Goal: Information Seeking & Learning: Check status

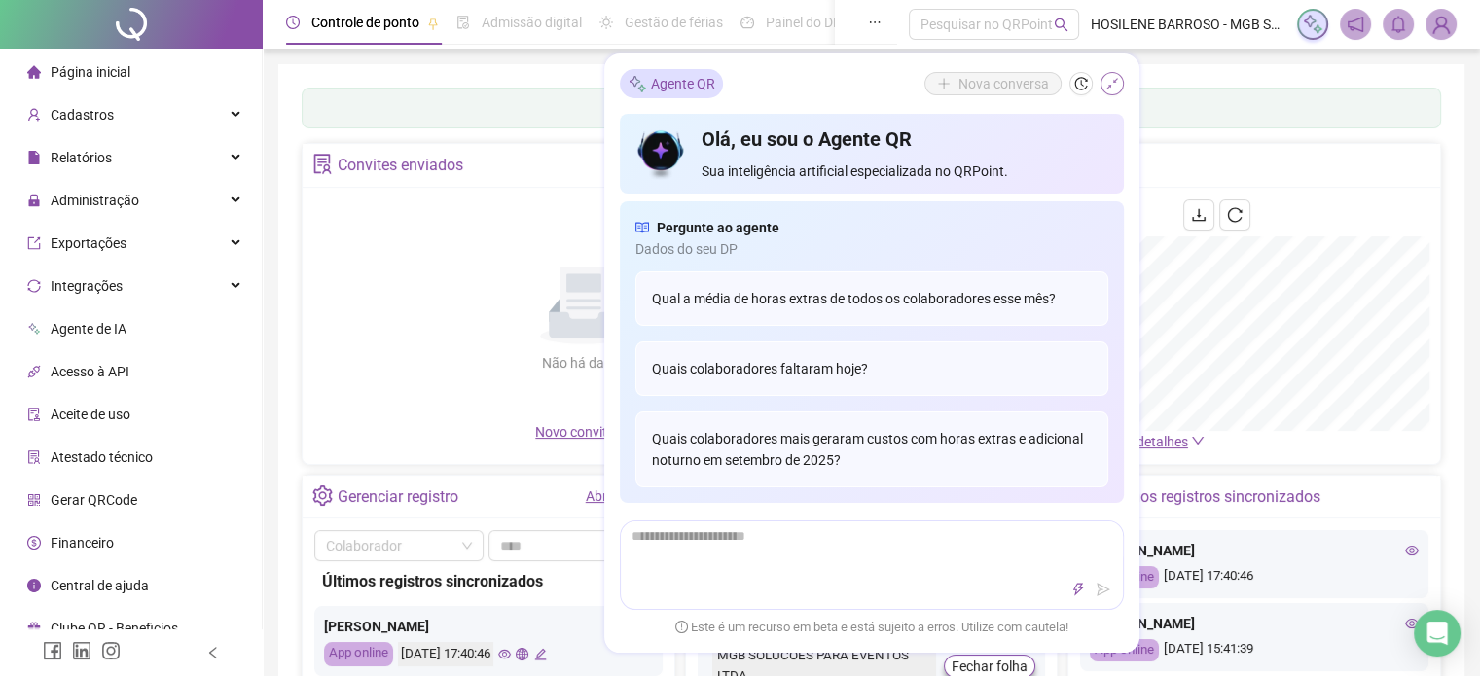
click at [1111, 81] on icon "shrink" at bounding box center [1112, 84] width 14 height 14
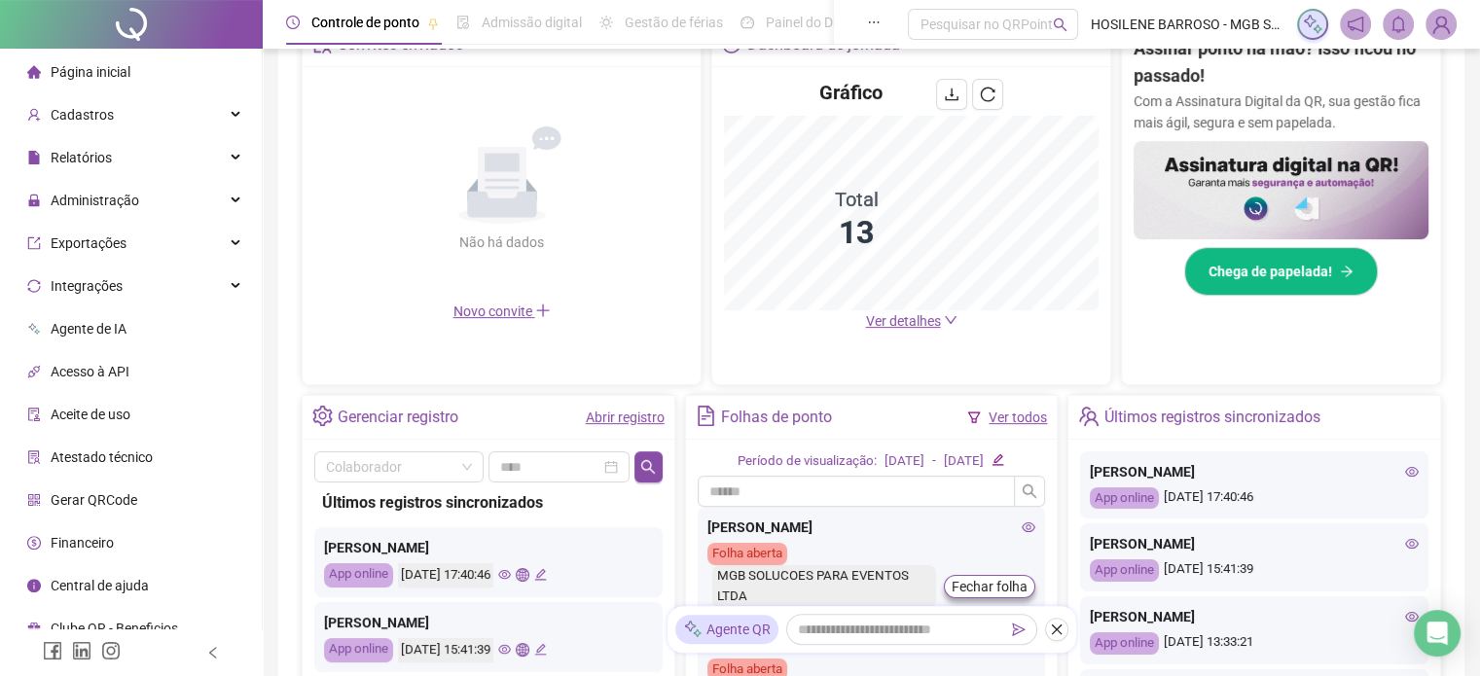
scroll to position [444, 0]
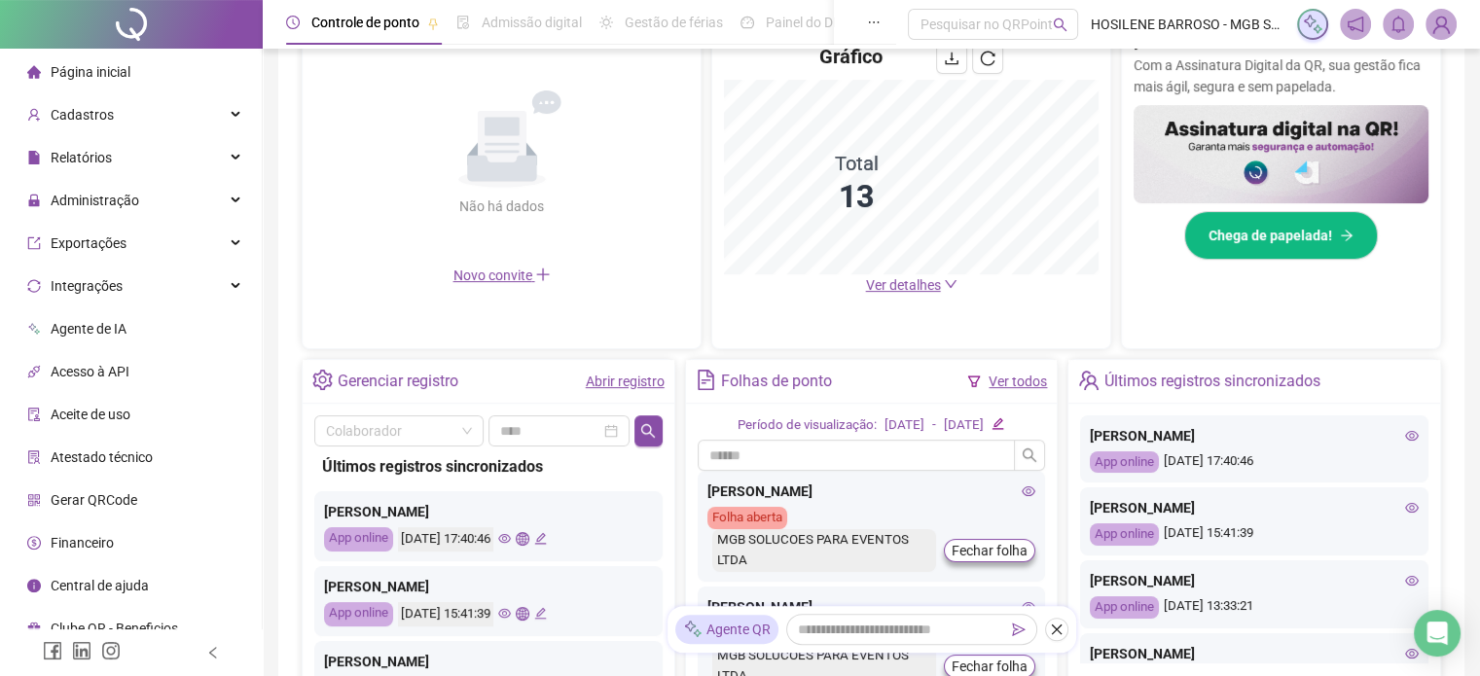
click at [1405, 433] on icon "eye" at bounding box center [1412, 435] width 14 height 10
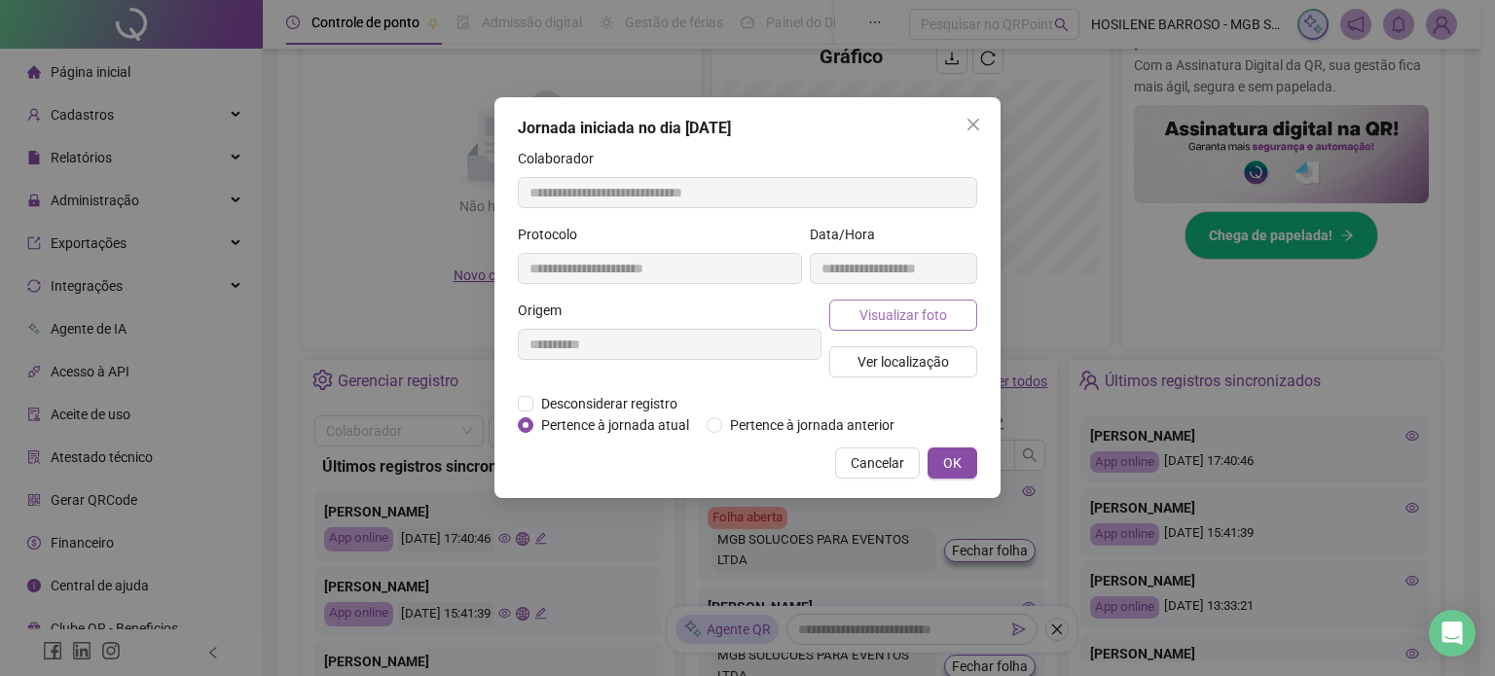
click at [904, 315] on span "Visualizar foto" at bounding box center [903, 315] width 88 height 21
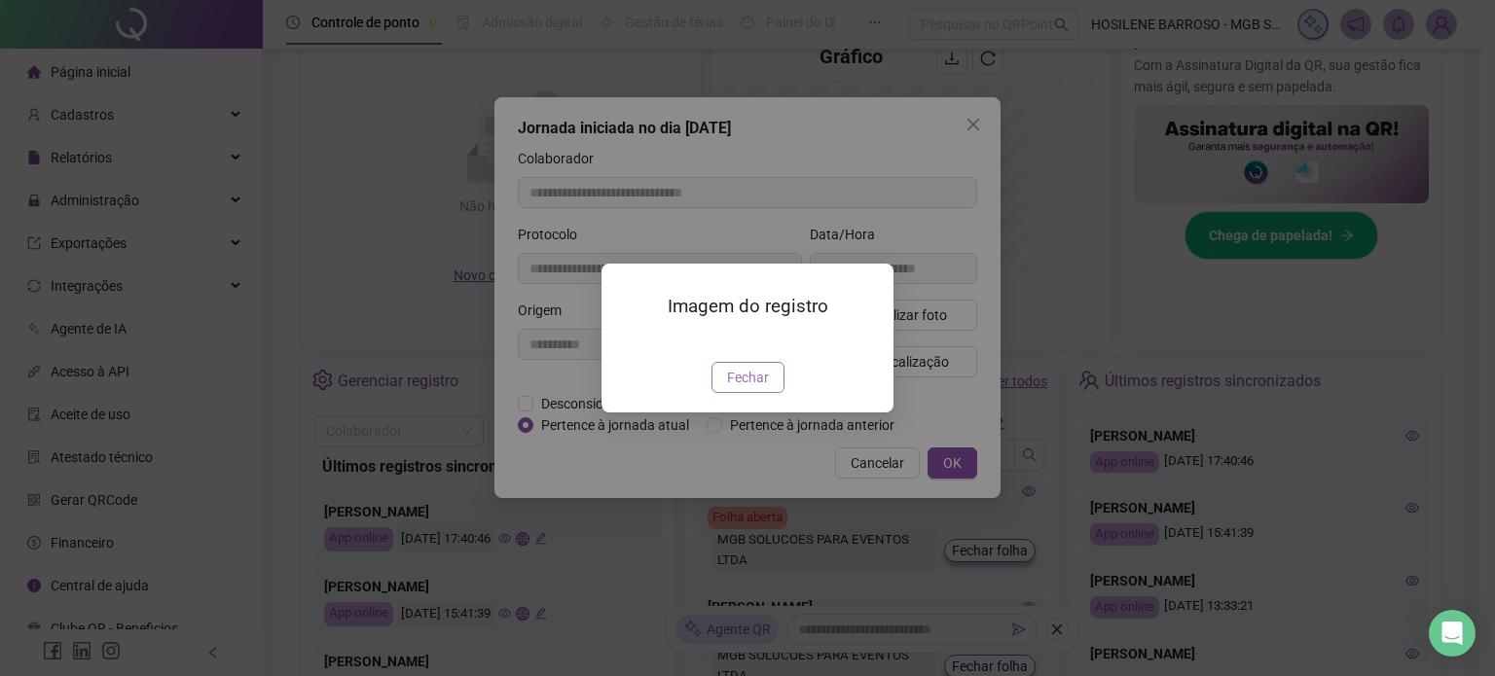
click at [755, 388] on span "Fechar" at bounding box center [748, 377] width 42 height 21
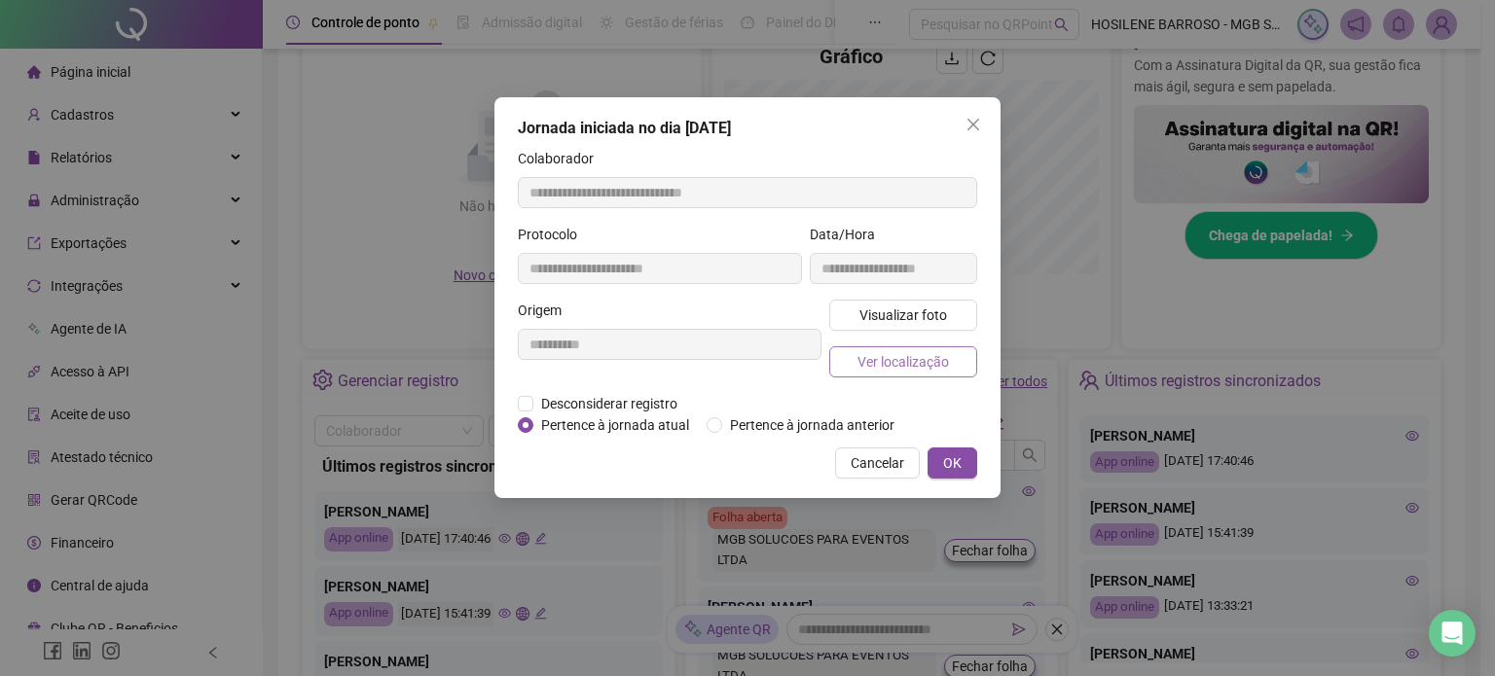
click at [915, 365] on span "Ver localização" at bounding box center [902, 361] width 91 height 21
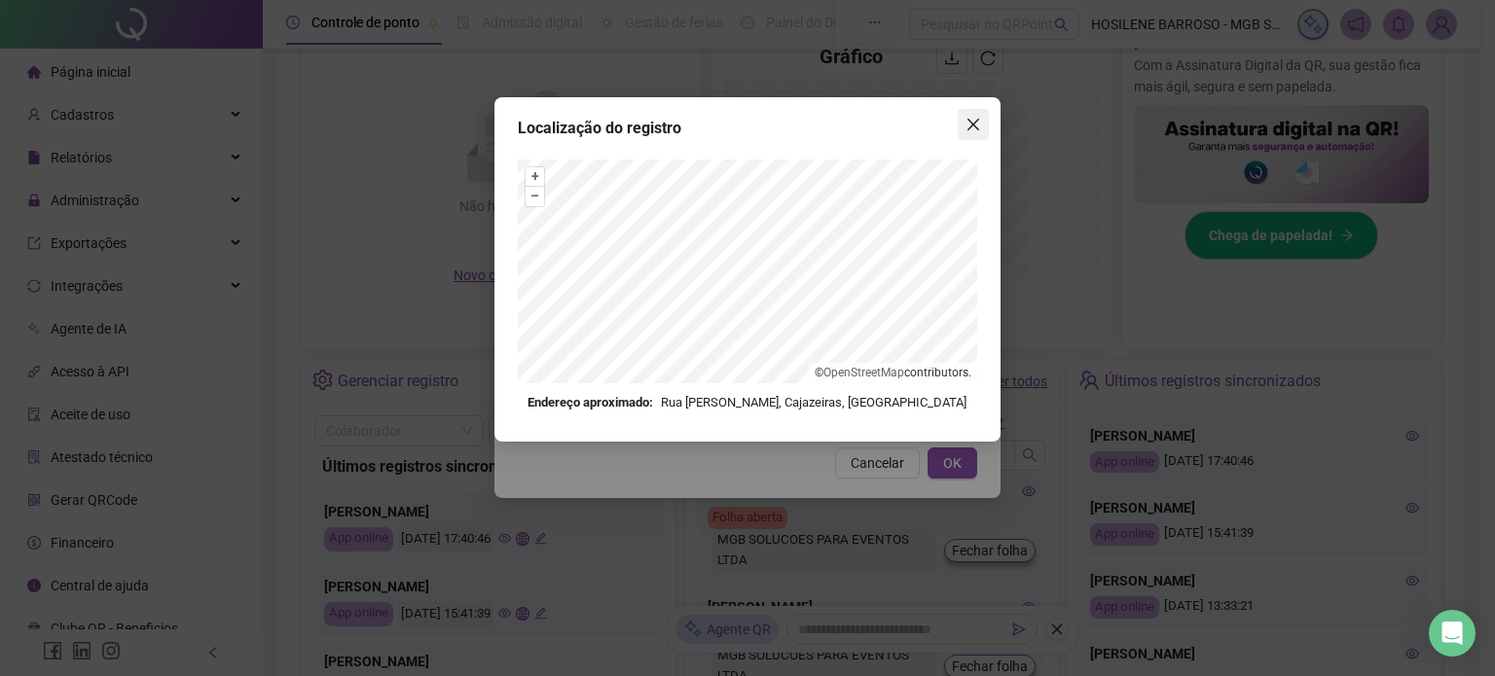
click at [978, 117] on icon "close" at bounding box center [973, 125] width 16 height 16
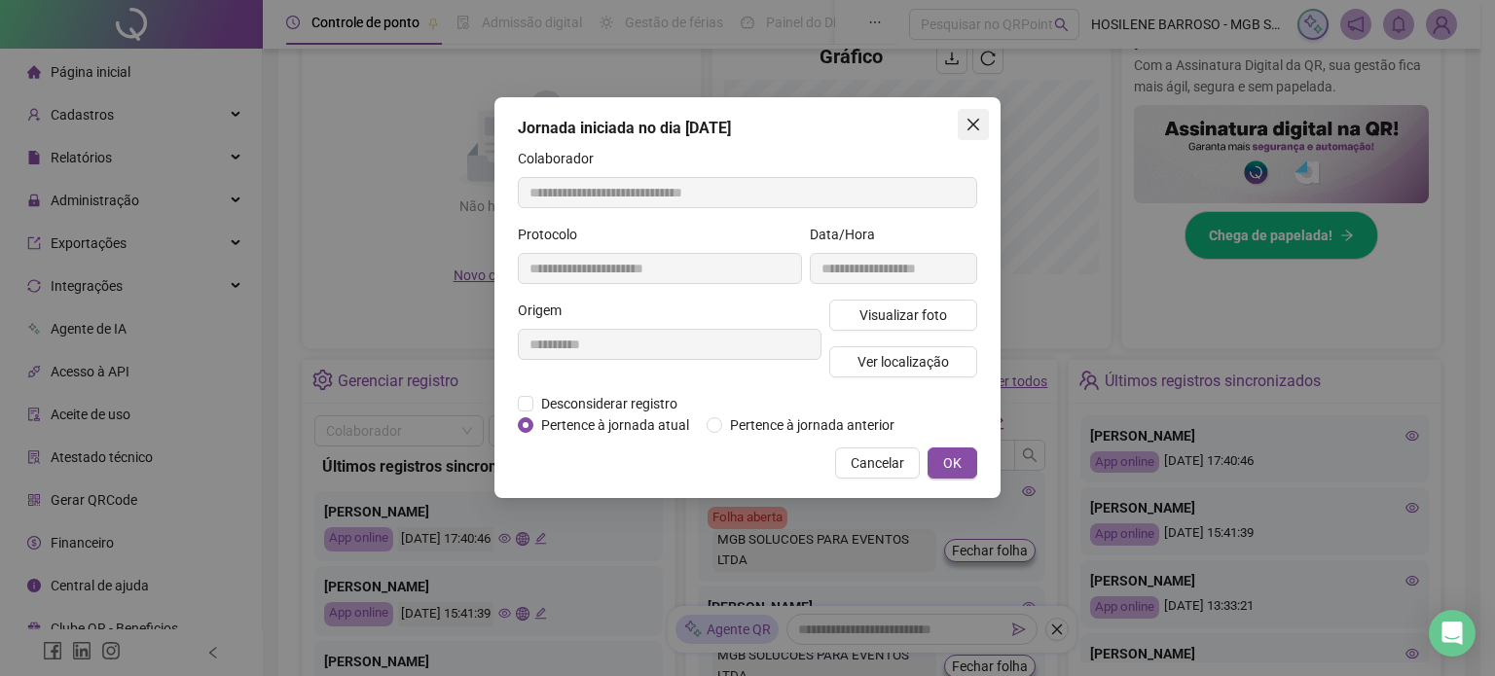
click at [973, 118] on icon "close" at bounding box center [973, 125] width 16 height 16
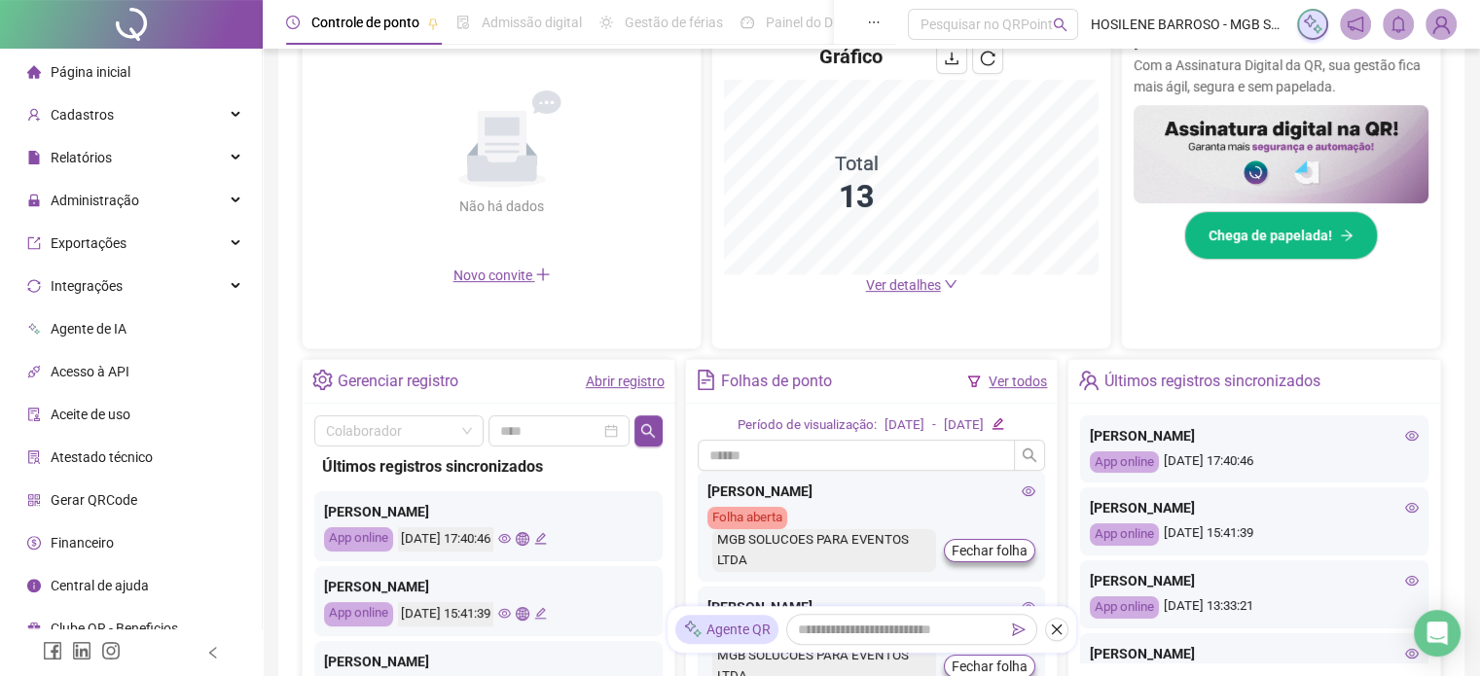
click at [1405, 506] on icon "eye" at bounding box center [1412, 508] width 14 height 10
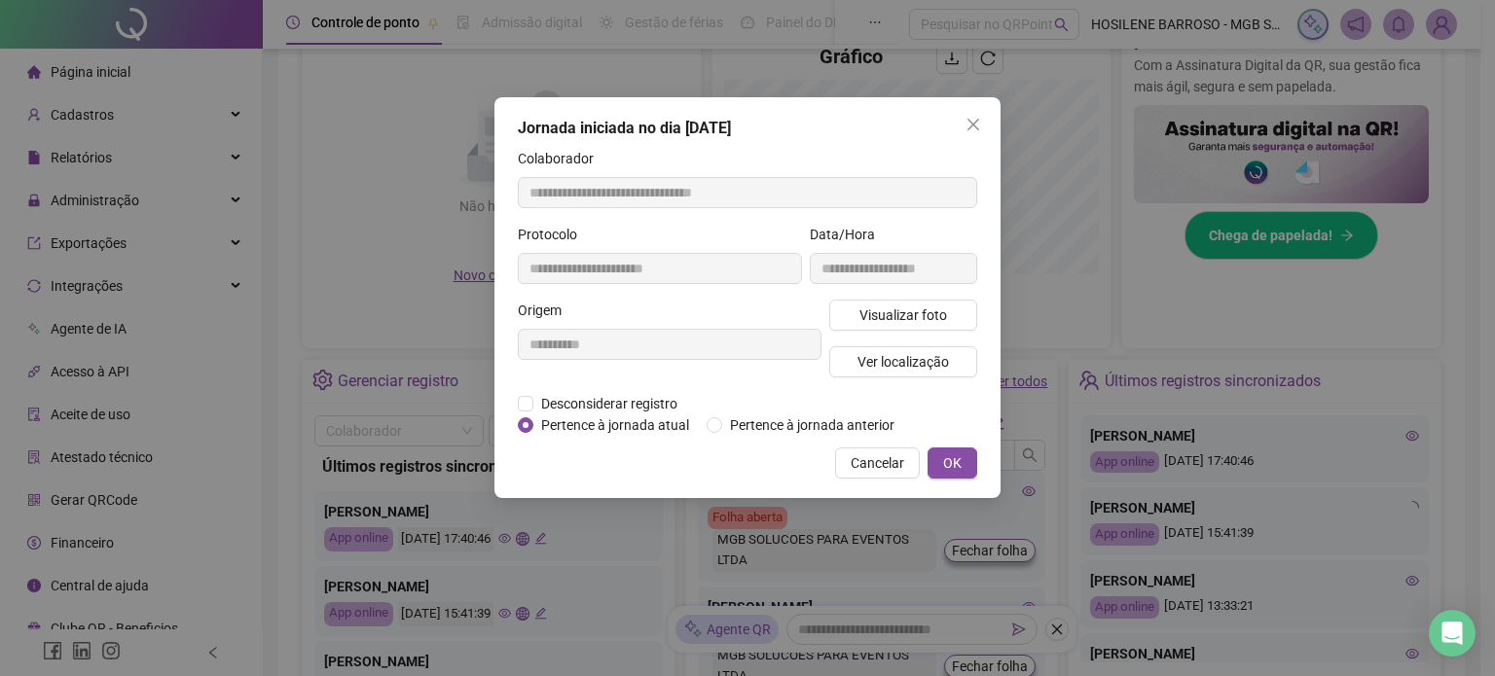
type input "**********"
click at [936, 325] on span "Visualizar foto" at bounding box center [903, 315] width 88 height 21
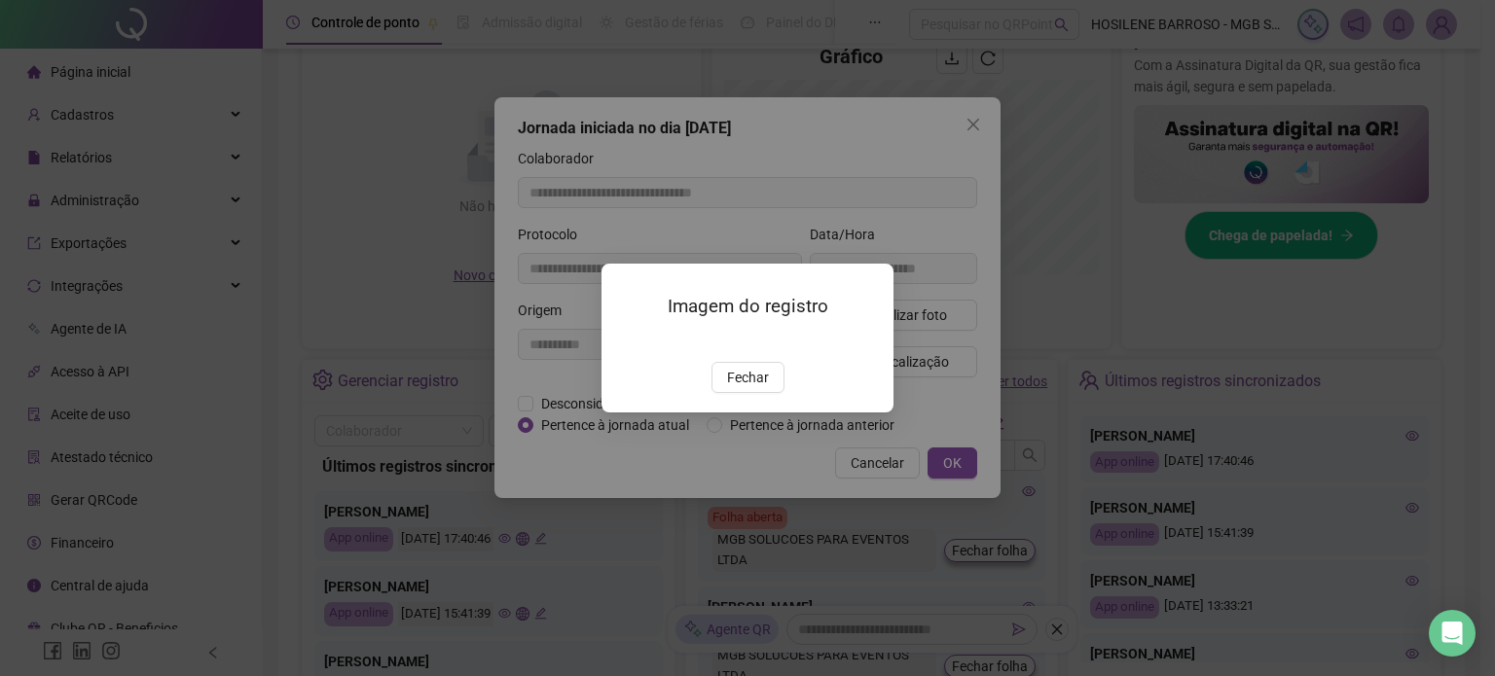
drag, startPoint x: 752, startPoint y: 489, endPoint x: 824, endPoint y: 415, distance: 103.9
click at [753, 388] on span "Fechar" at bounding box center [748, 377] width 42 height 21
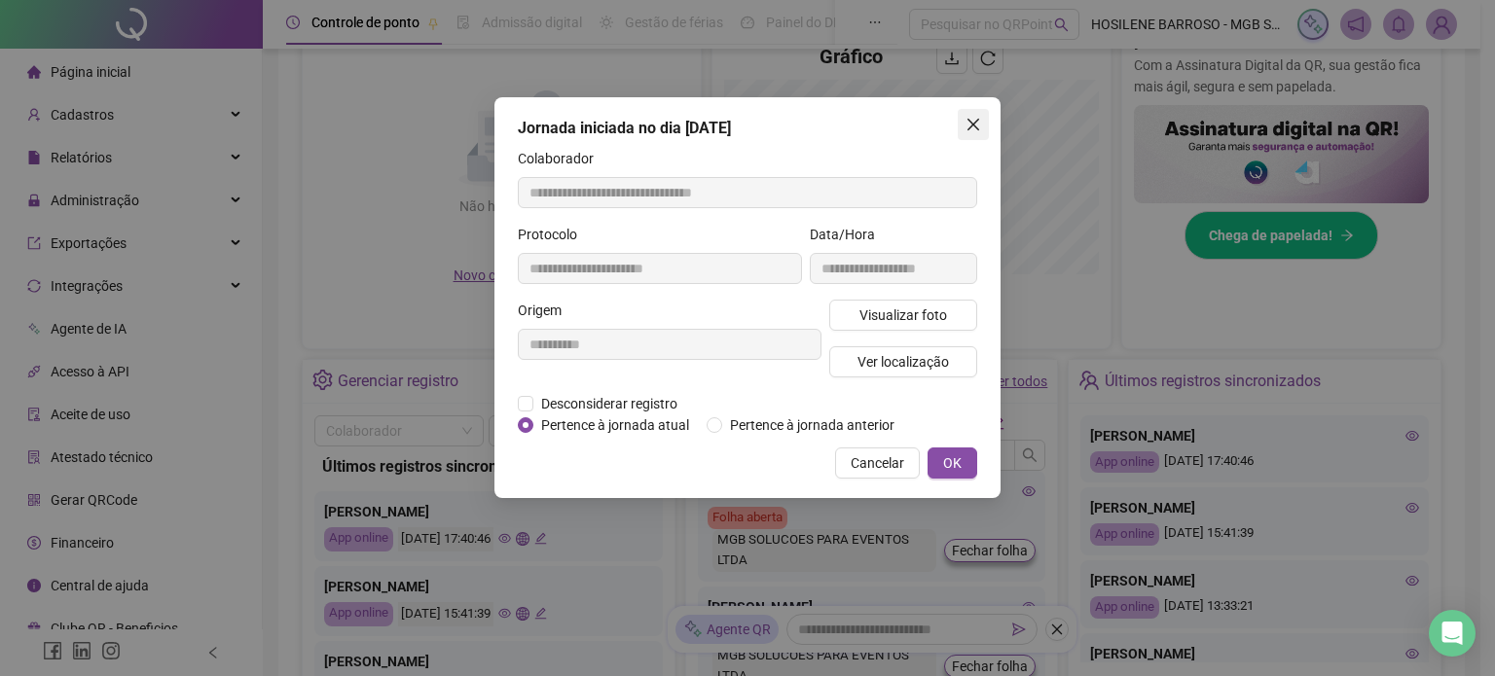
click at [975, 124] on icon "close" at bounding box center [973, 125] width 16 height 16
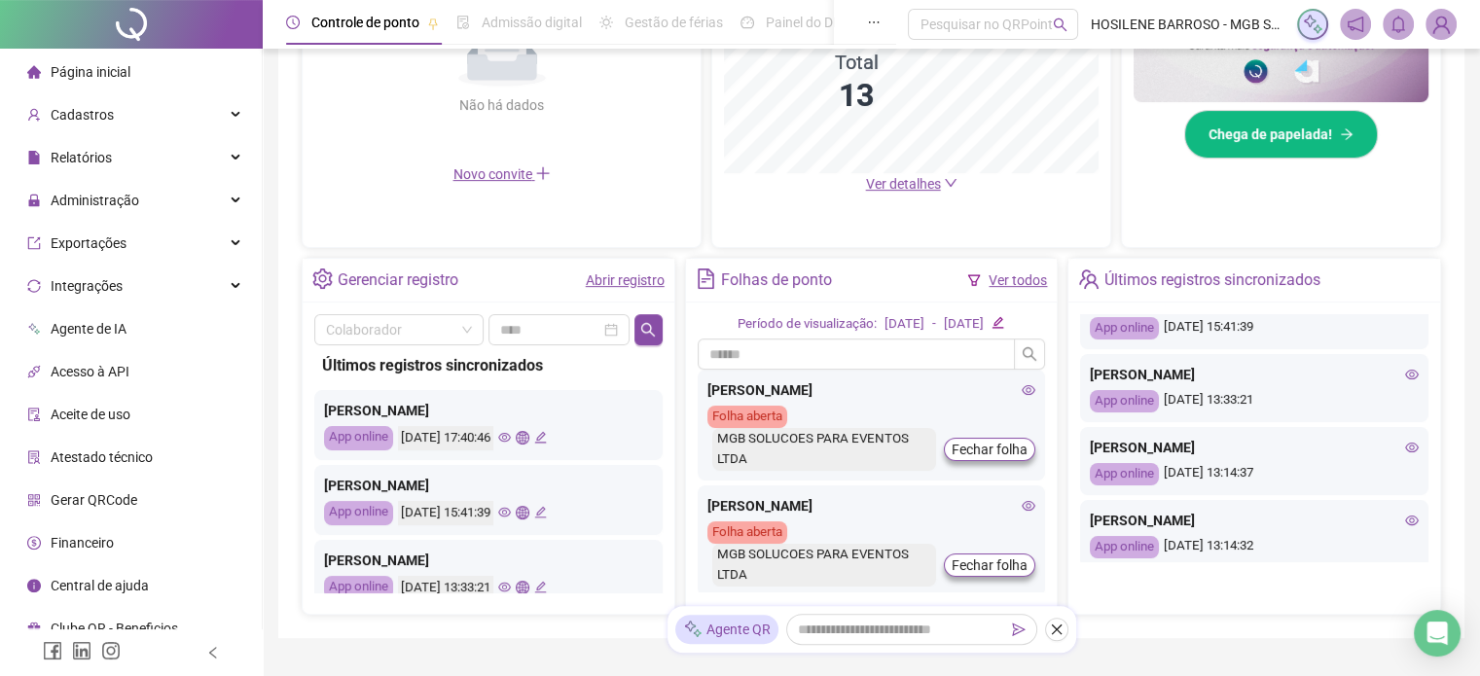
scroll to position [133, 0]
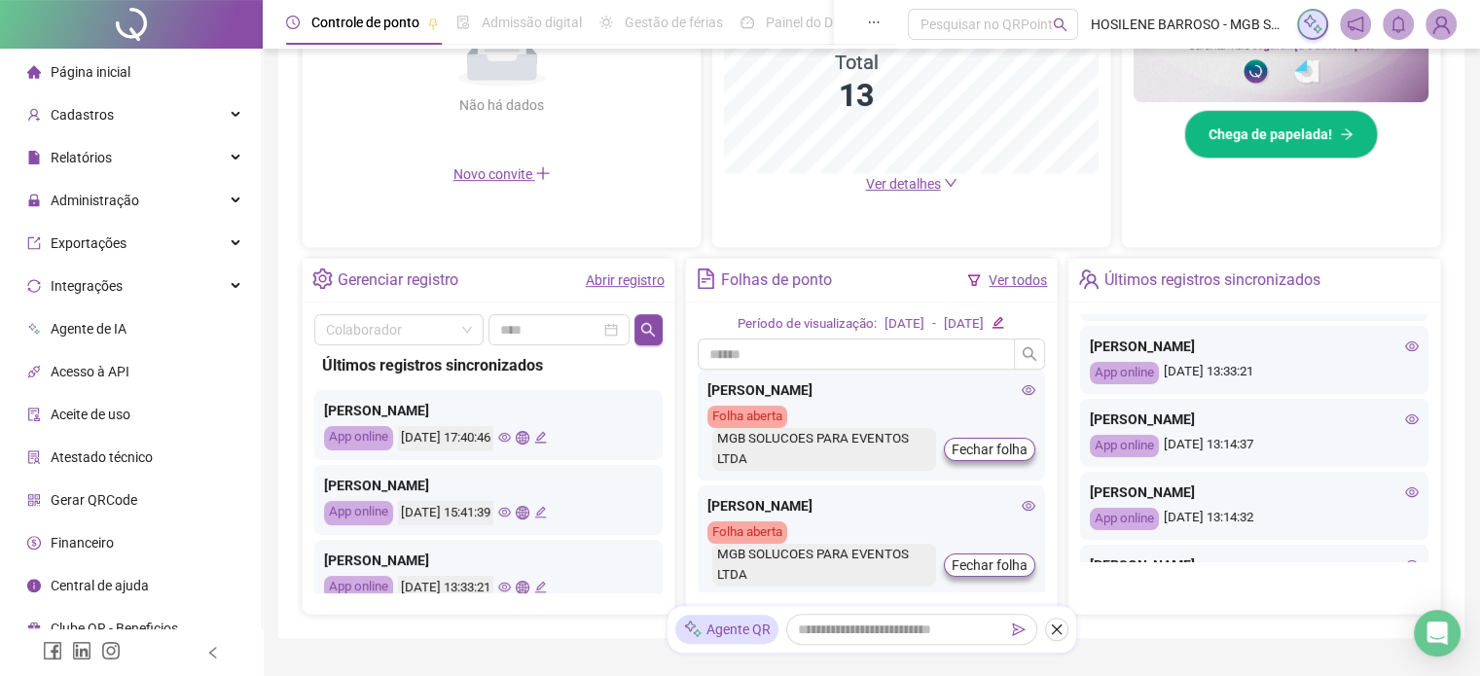
click at [1401, 405] on div "[PERSON_NAME] App online [DATE] 13:14:37" at bounding box center [1254, 433] width 348 height 68
click at [1405, 416] on icon "eye" at bounding box center [1412, 420] width 14 height 14
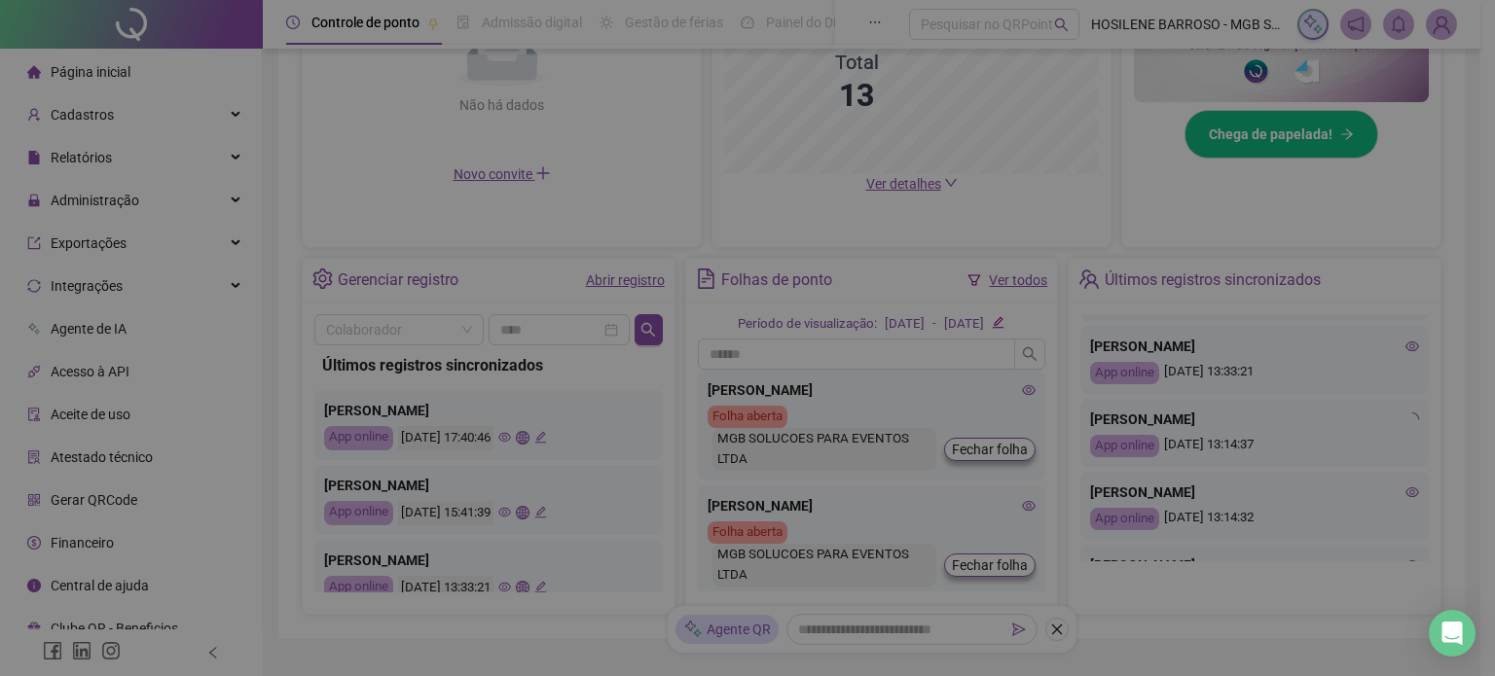
type input "**********"
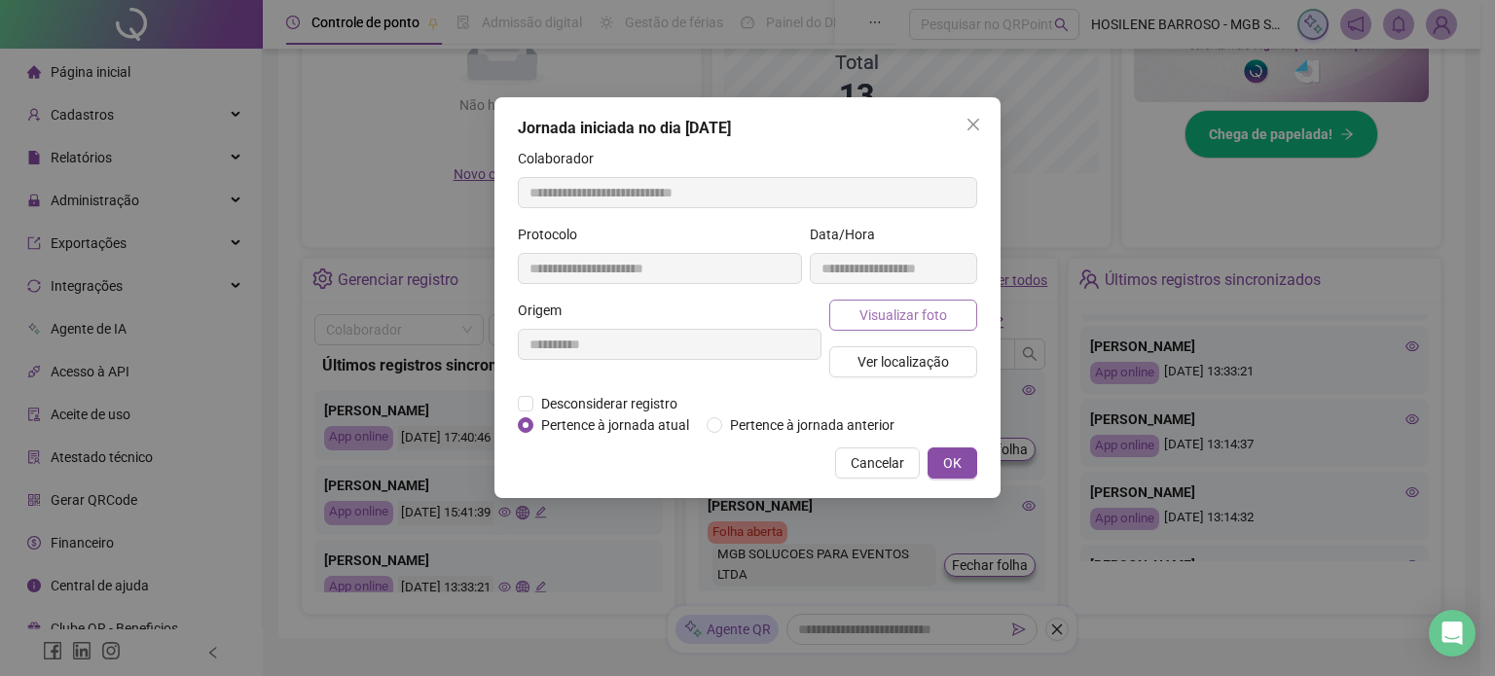
click at [924, 314] on span "Visualizar foto" at bounding box center [903, 315] width 88 height 21
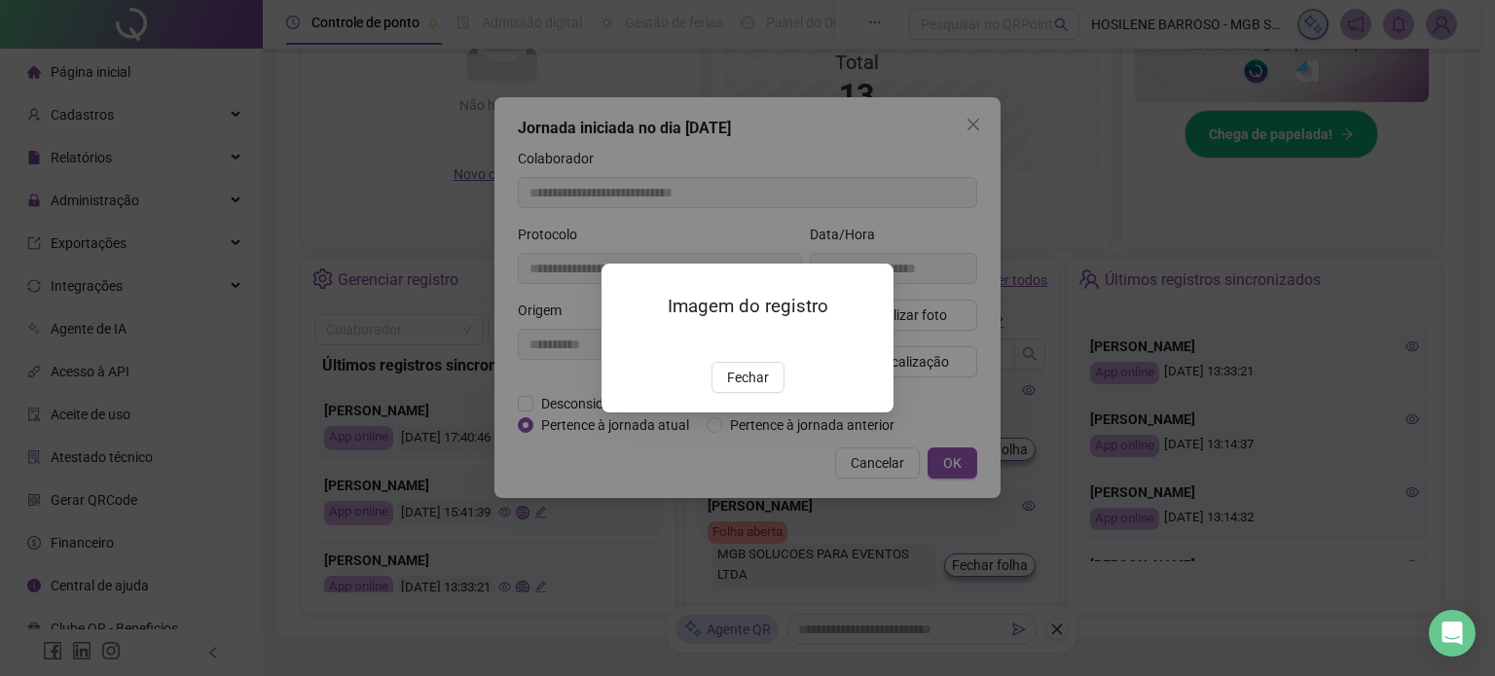
click at [767, 393] on button "Fechar" at bounding box center [747, 377] width 73 height 31
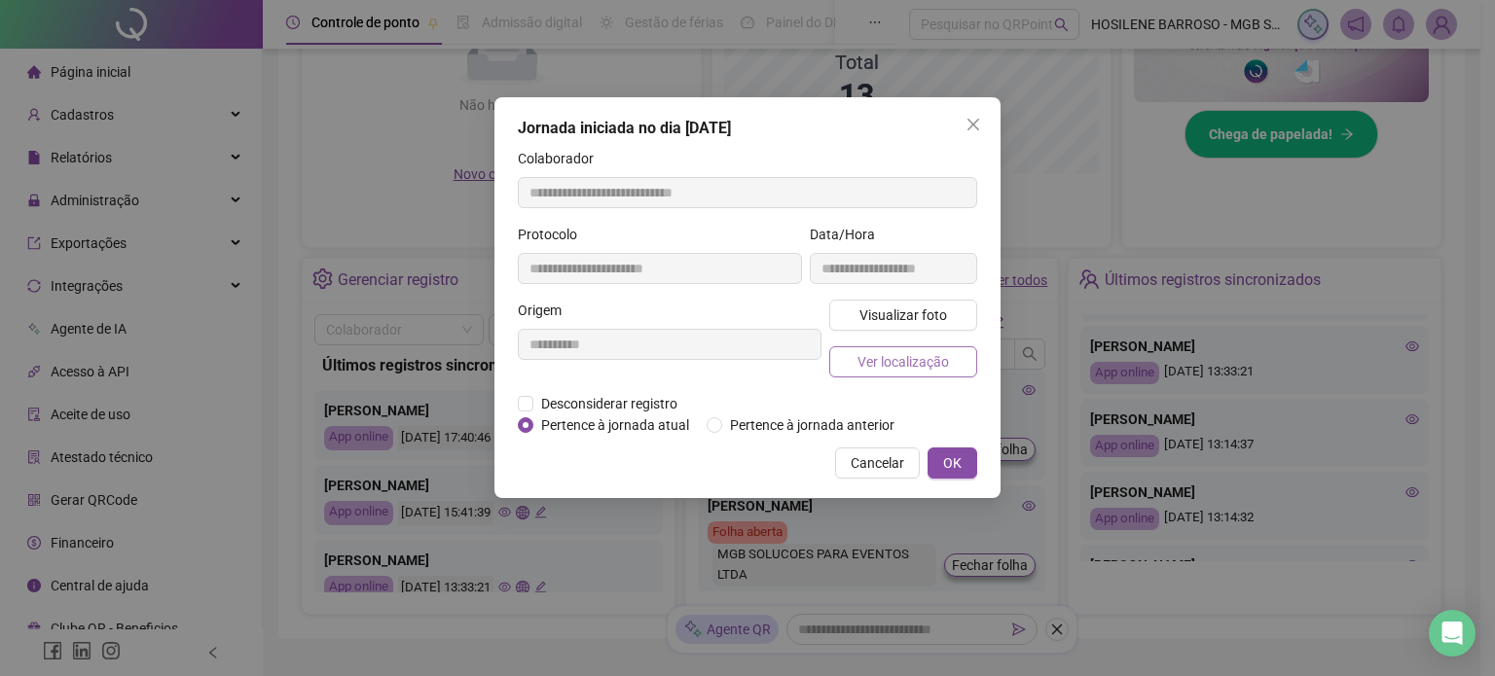
click at [887, 365] on span "Ver localização" at bounding box center [902, 361] width 91 height 21
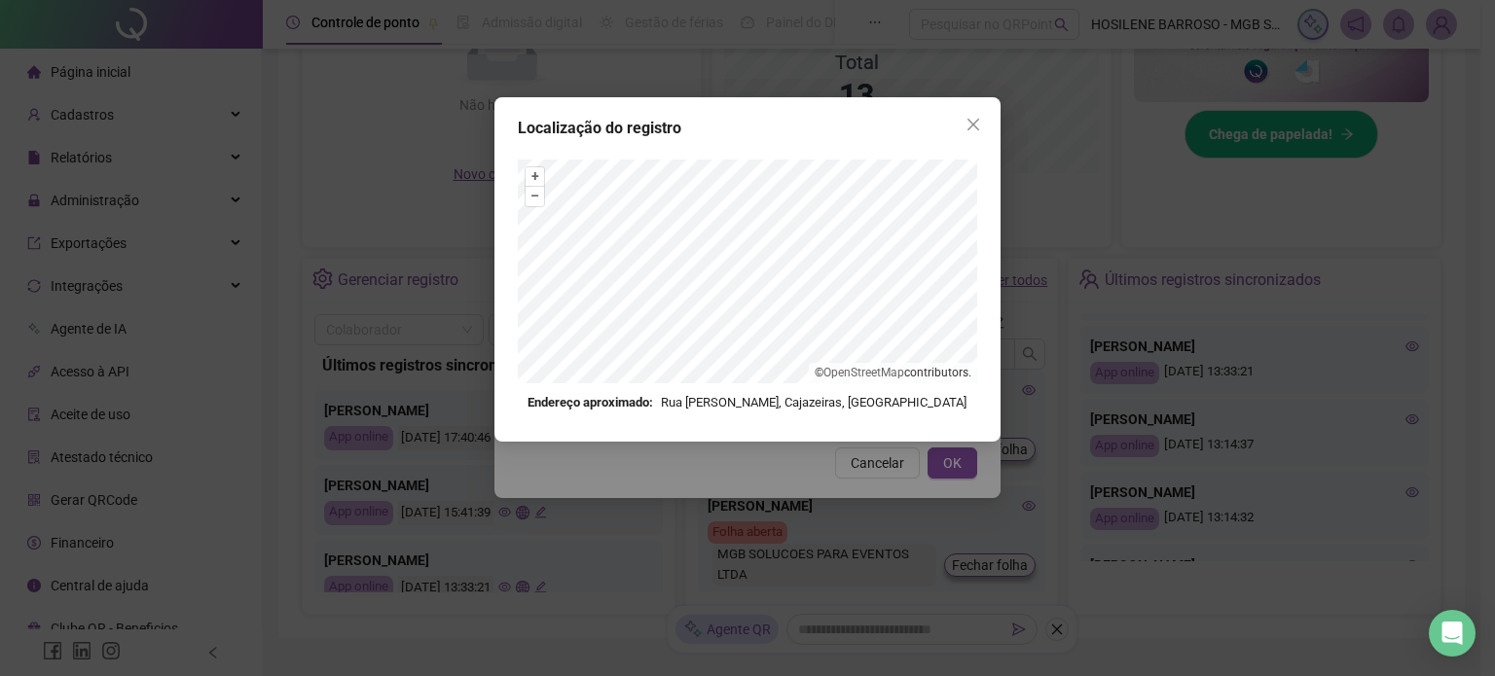
click at [969, 127] on icon "close" at bounding box center [973, 125] width 16 height 16
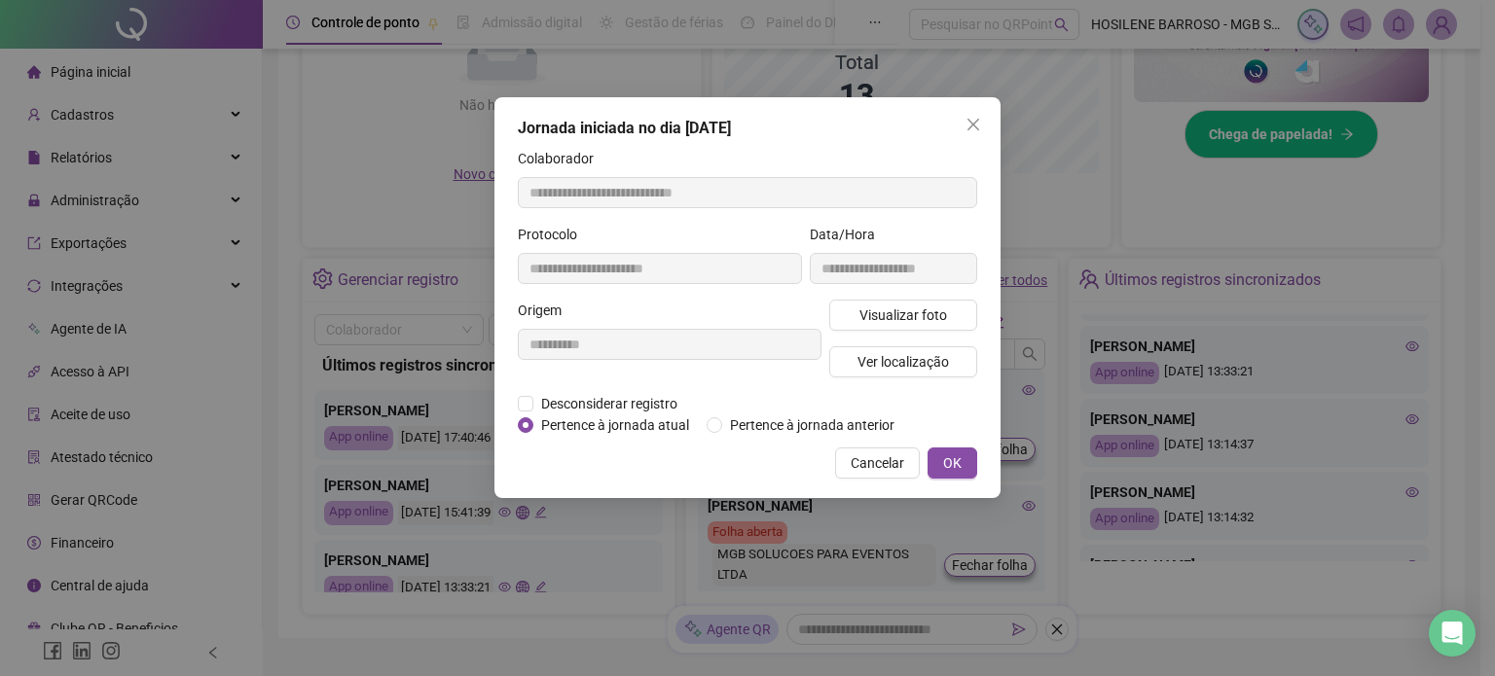
click at [969, 127] on icon "close" at bounding box center [973, 125] width 12 height 12
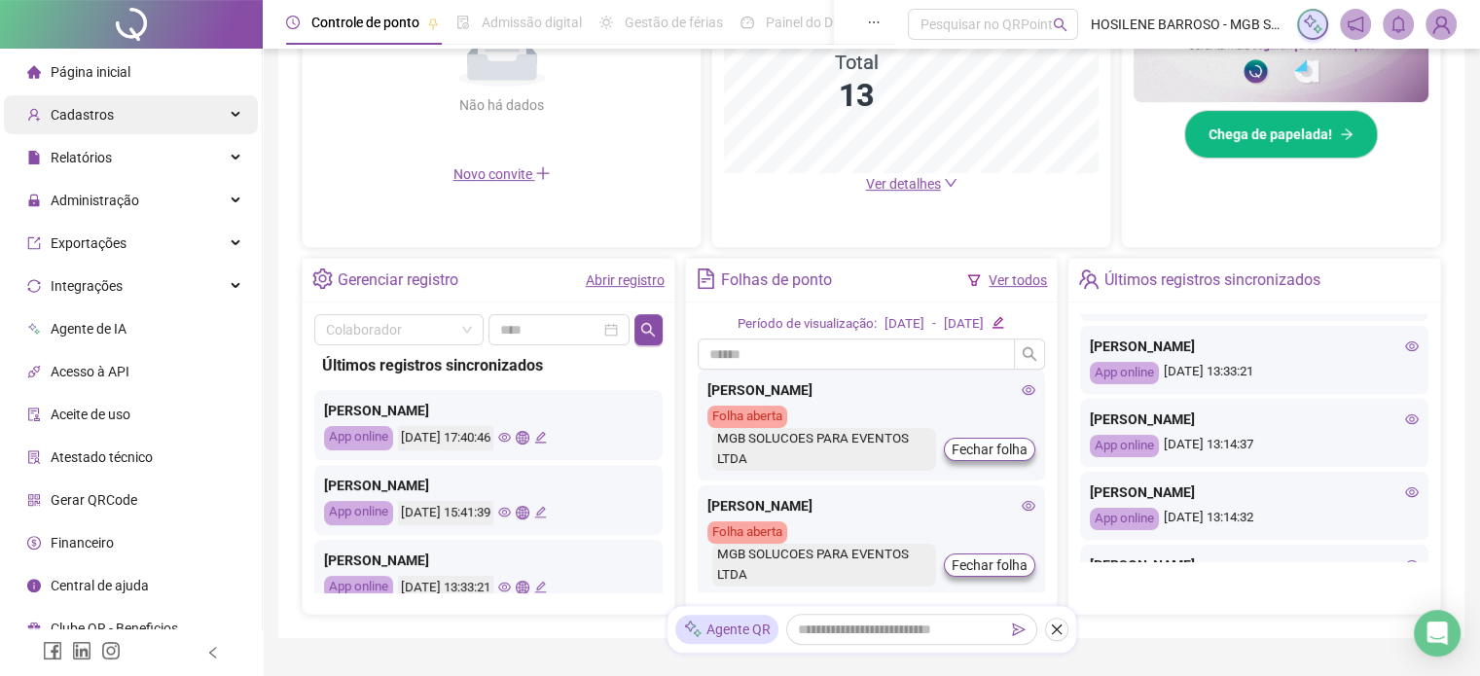
click at [241, 110] on div "Cadastros" at bounding box center [131, 114] width 254 height 39
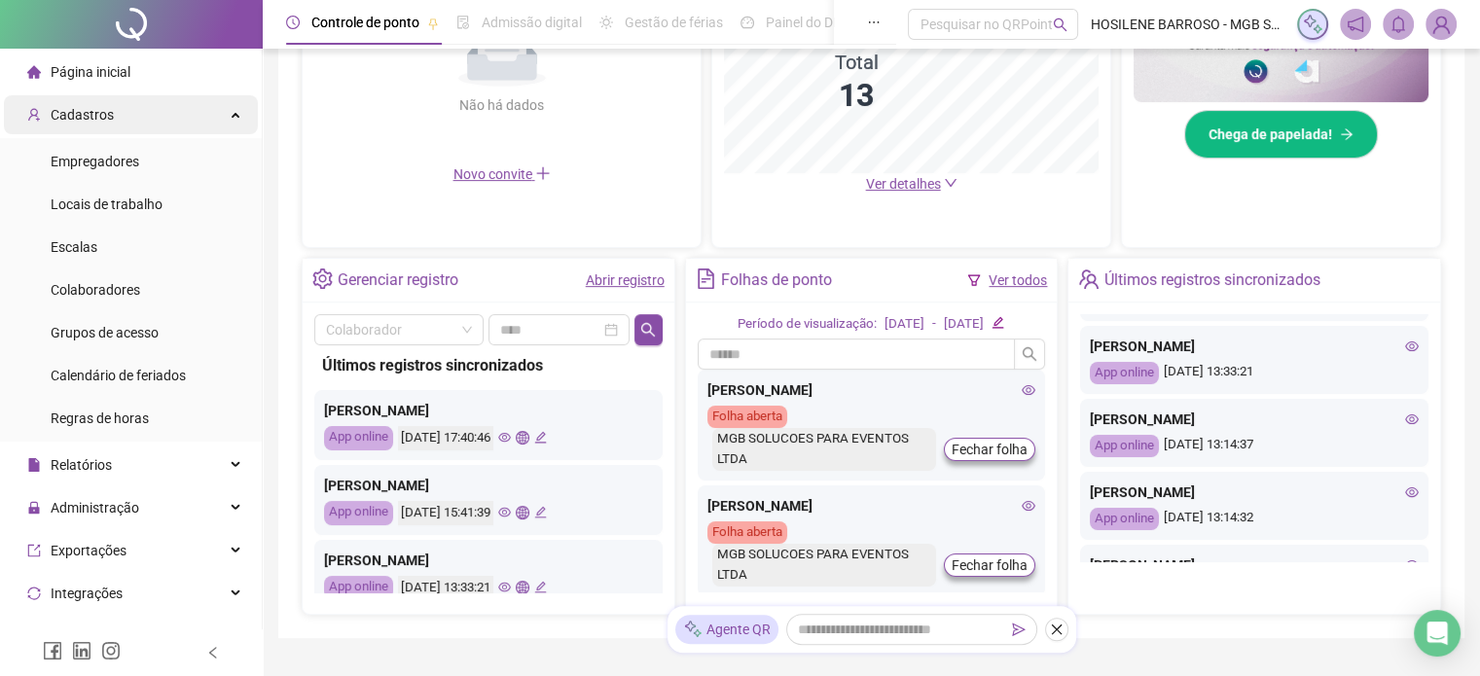
click at [239, 110] on div "Cadastros" at bounding box center [131, 114] width 254 height 39
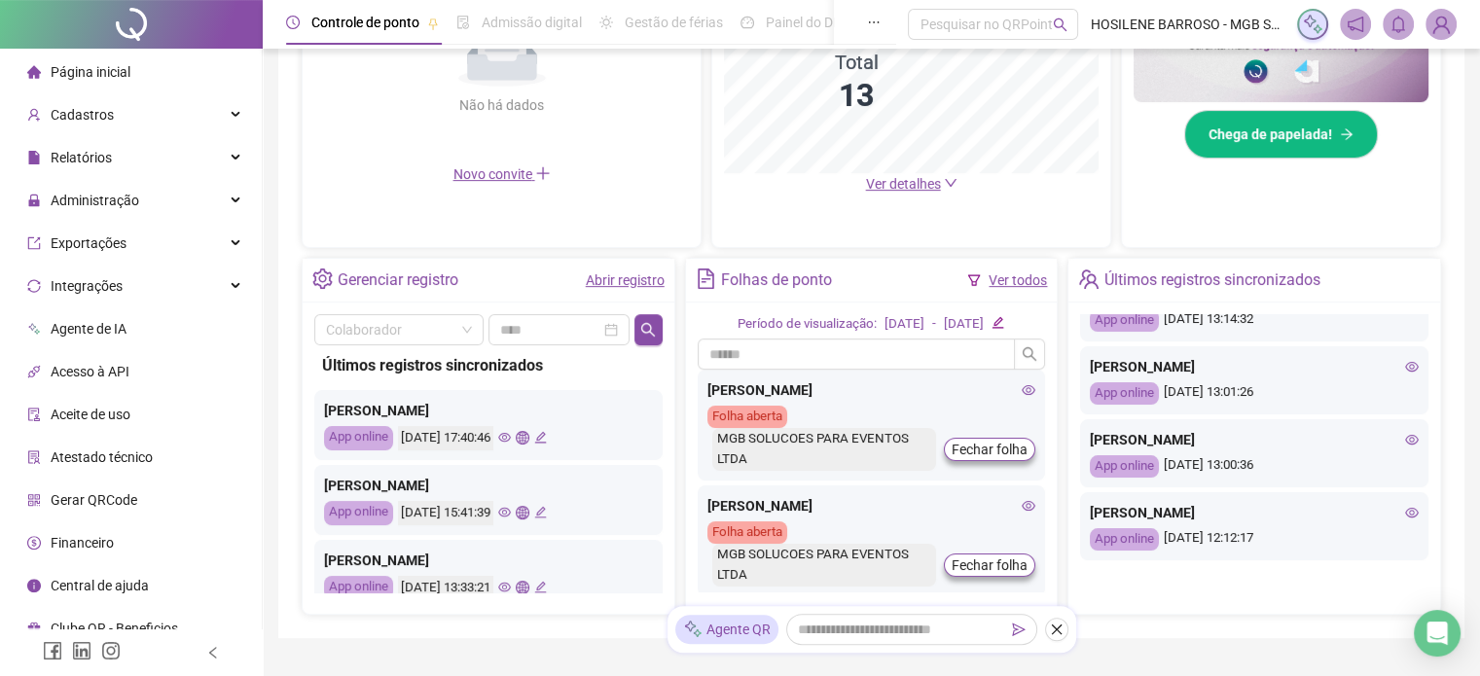
scroll to position [324, 0]
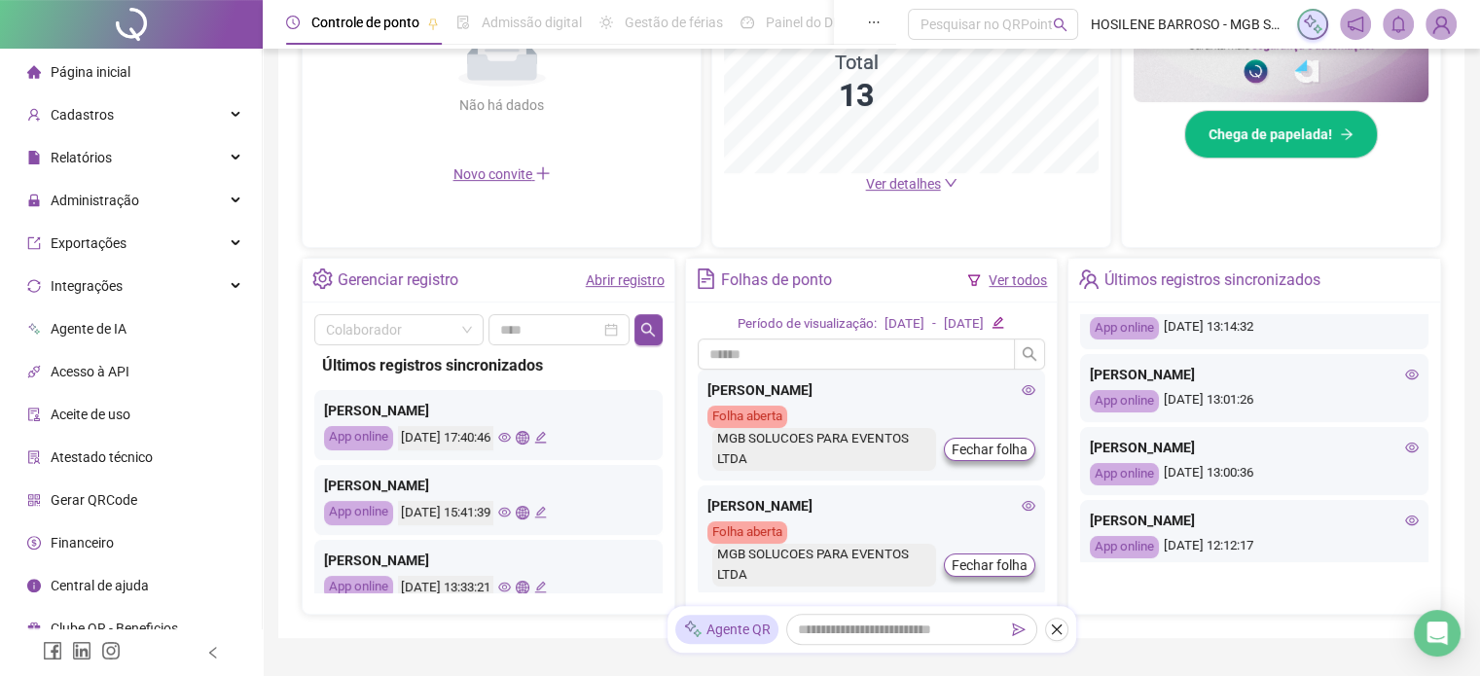
click at [1405, 377] on icon "eye" at bounding box center [1412, 375] width 14 height 10
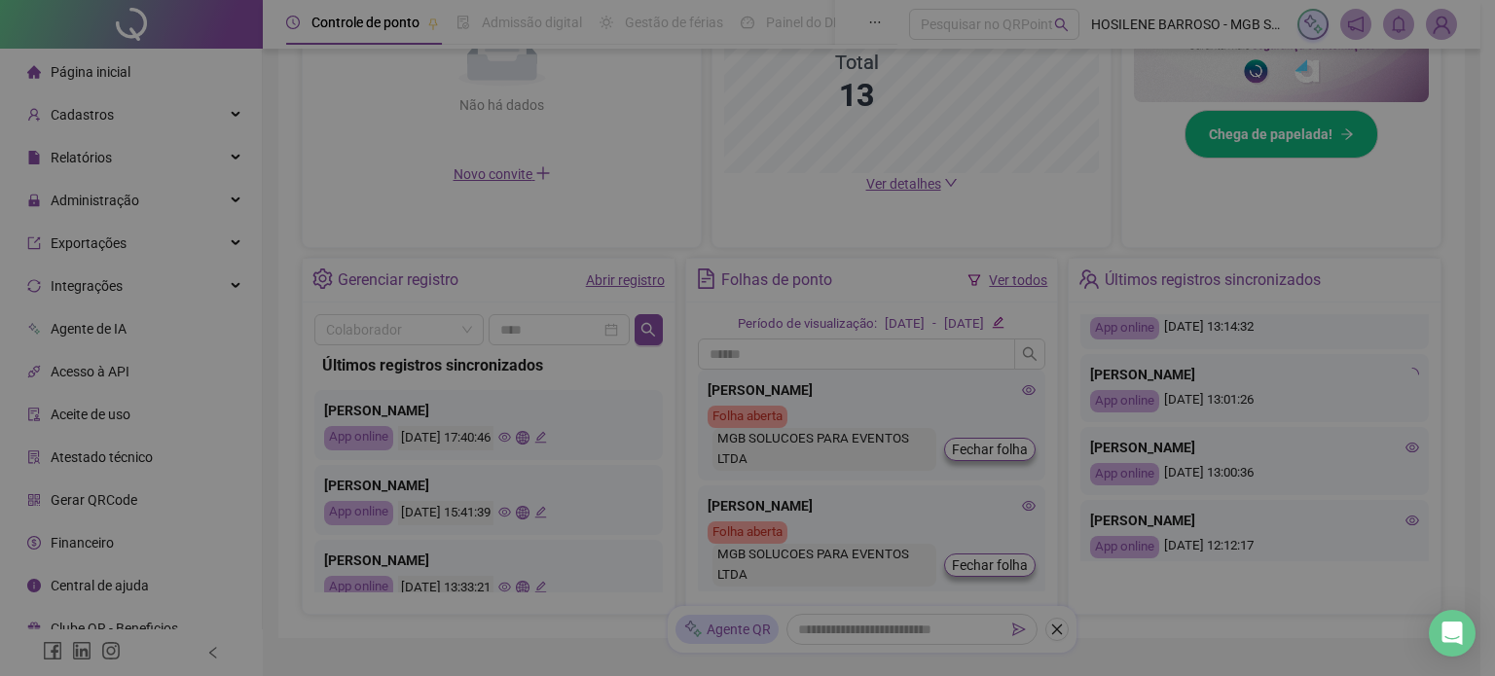
type input "**********"
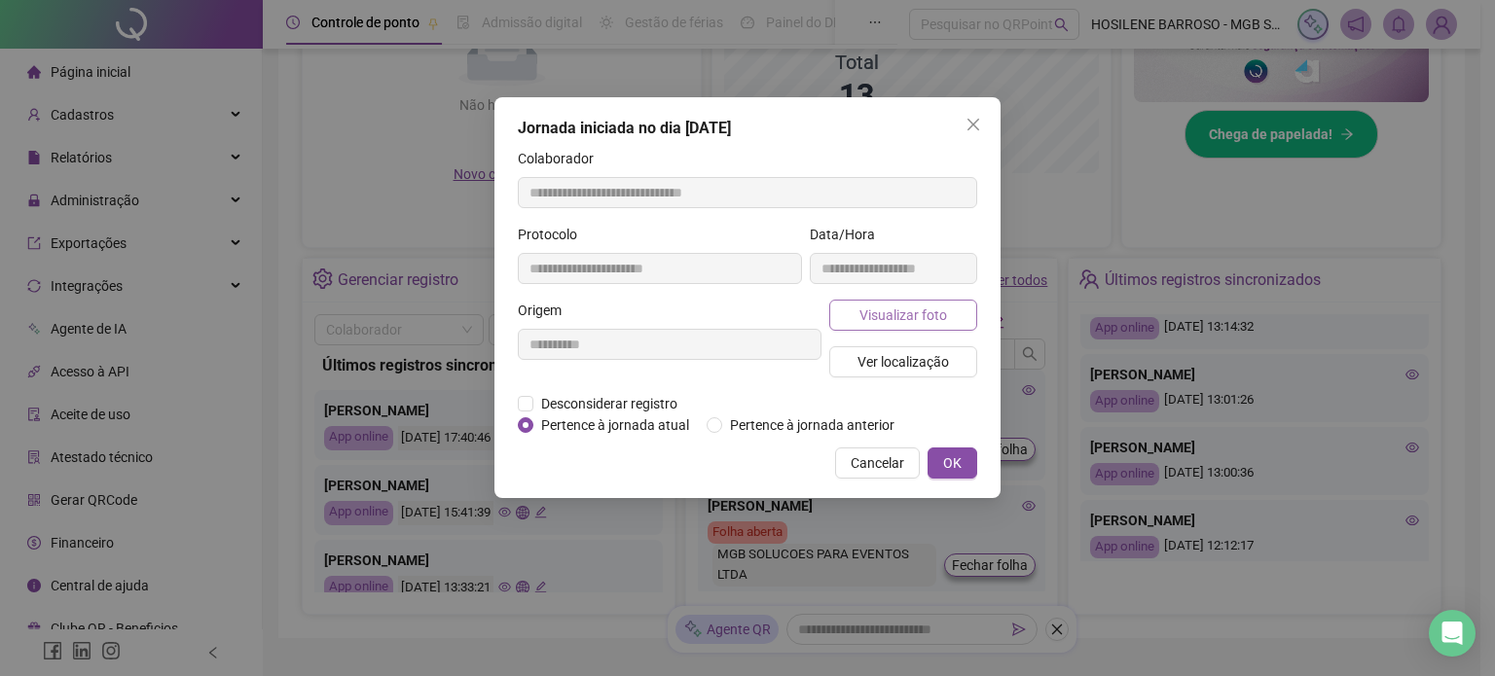
click at [943, 316] on span "Visualizar foto" at bounding box center [903, 315] width 88 height 21
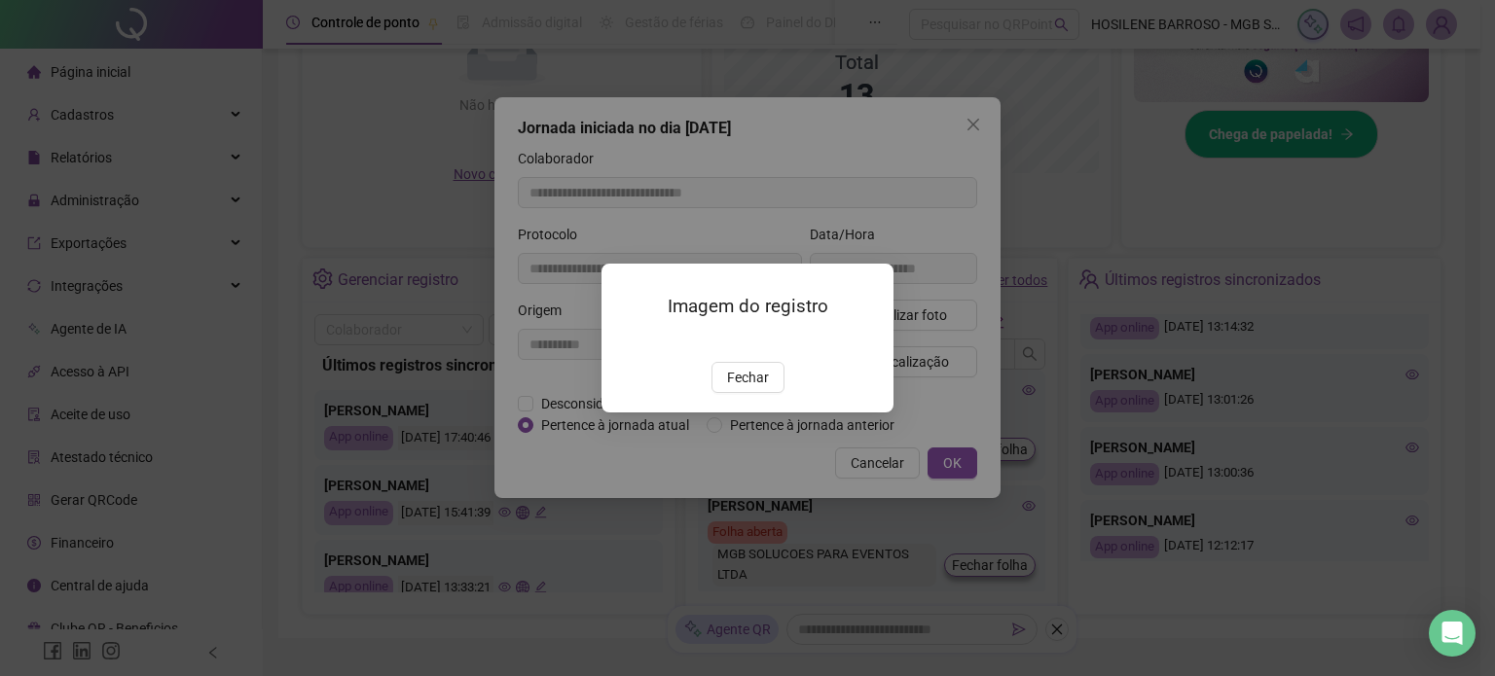
click at [954, 139] on div "Imagem do registro Fechar" at bounding box center [747, 338] width 1495 height 676
click at [973, 125] on div "Imagem do registro Fechar" at bounding box center [747, 338] width 1495 height 676
click at [764, 388] on span "Fechar" at bounding box center [748, 377] width 42 height 21
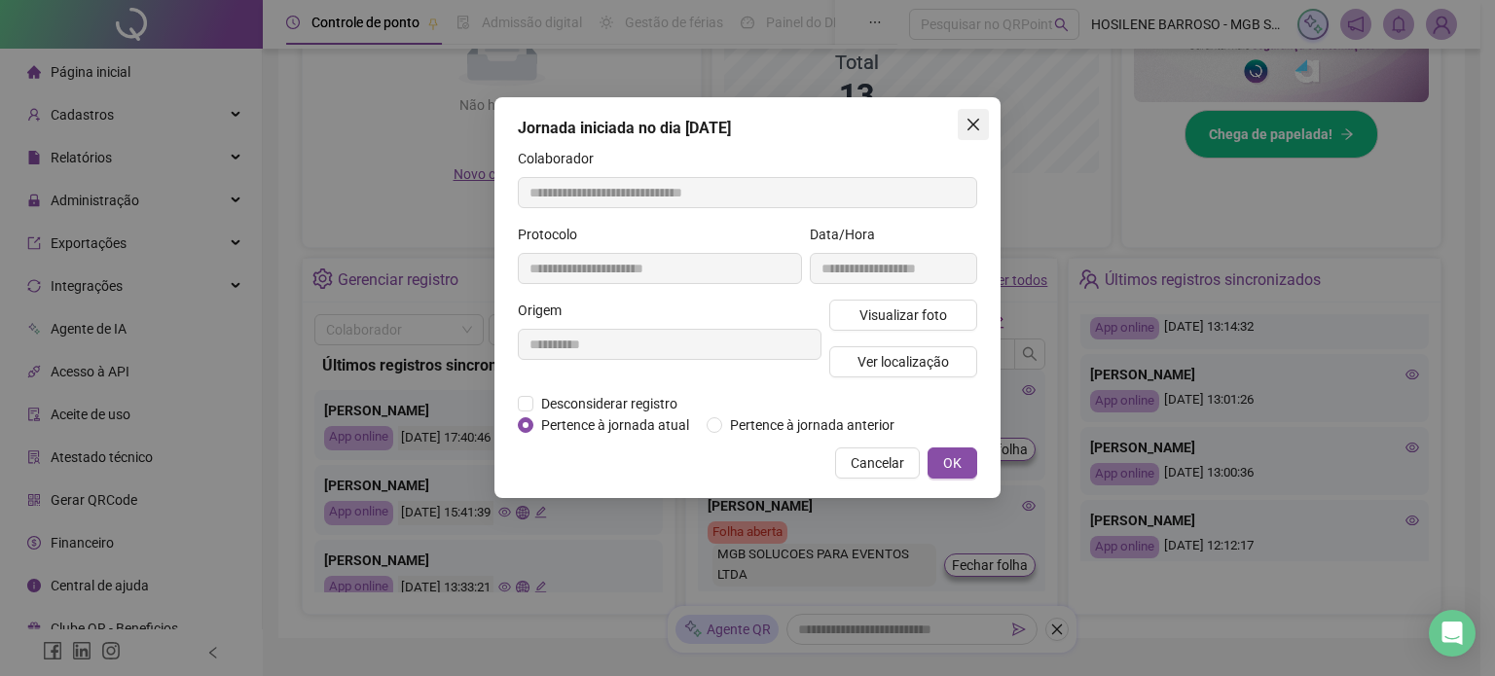
click at [981, 118] on span "Close" at bounding box center [972, 125] width 31 height 16
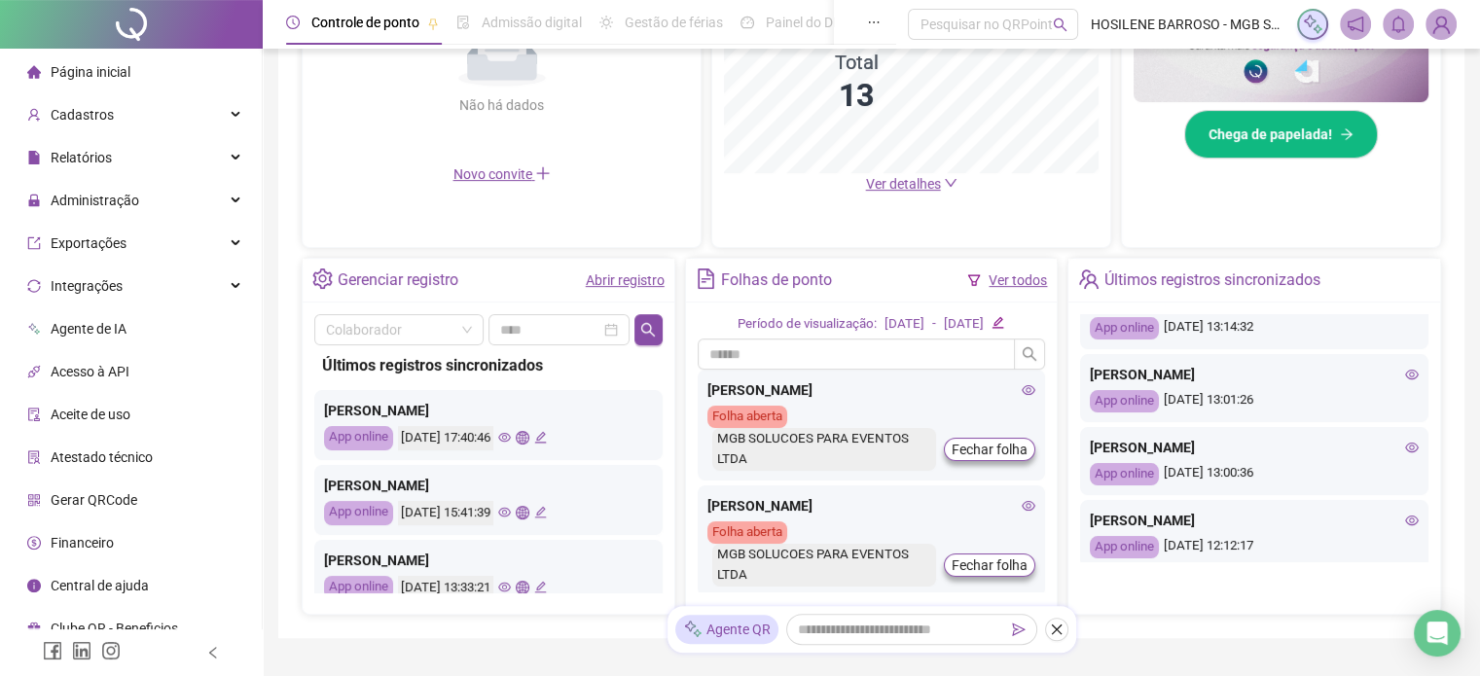
click at [1405, 514] on icon "eye" at bounding box center [1412, 521] width 14 height 14
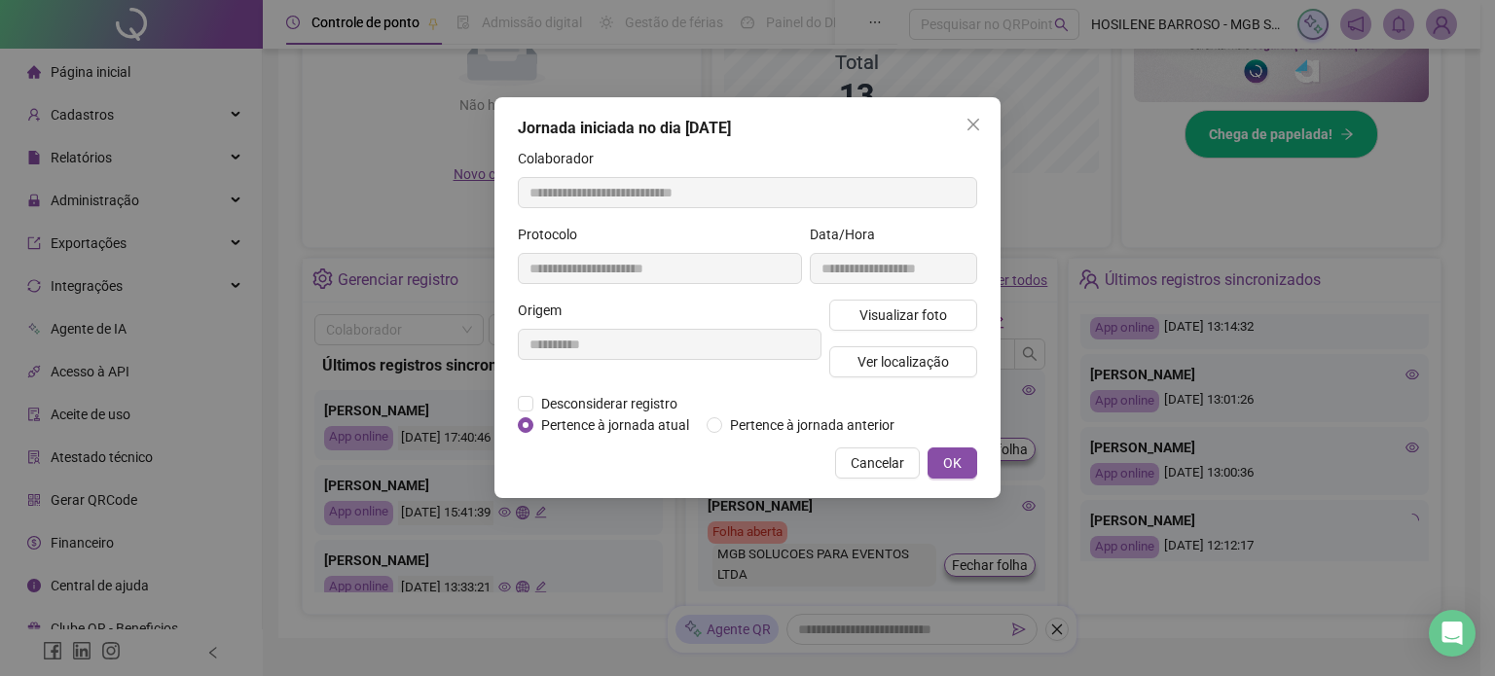
type input "**********"
click at [930, 307] on span "Visualizar foto" at bounding box center [903, 315] width 88 height 21
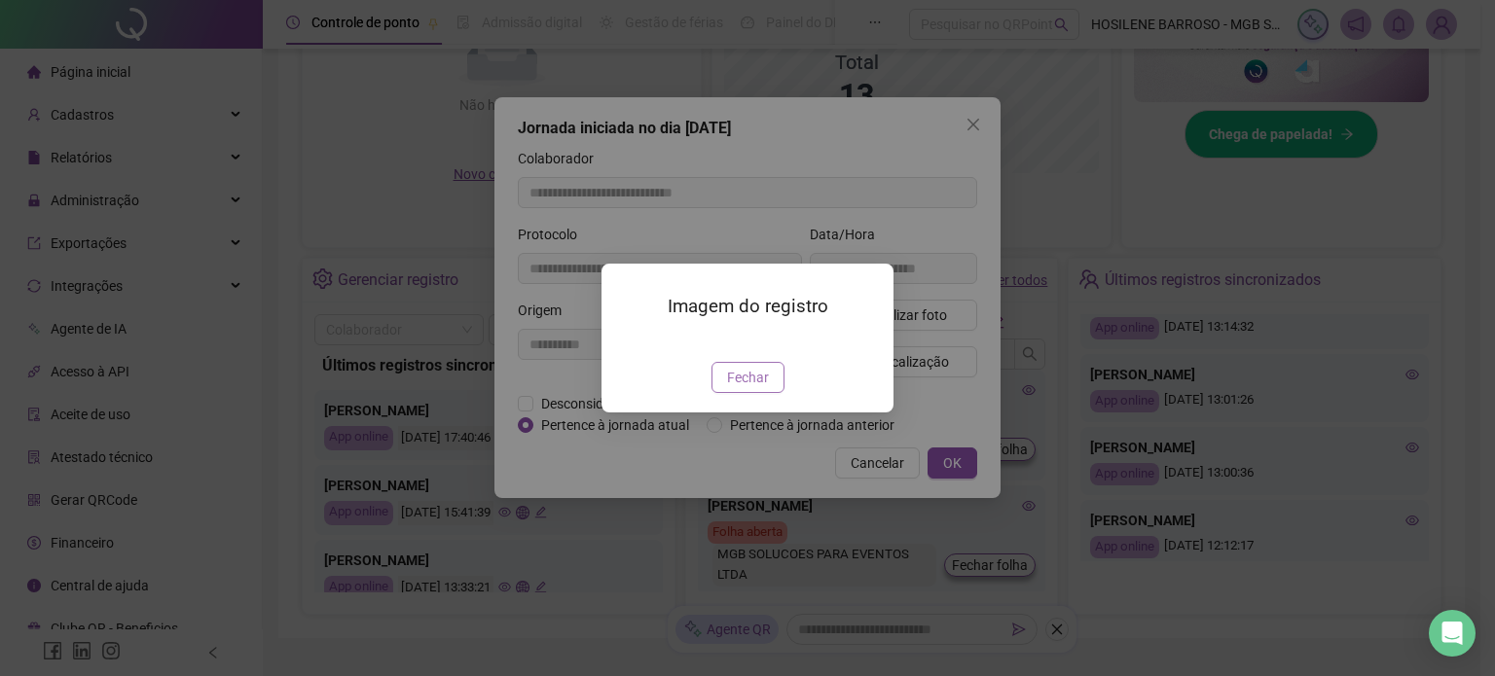
click at [759, 388] on span "Fechar" at bounding box center [748, 377] width 42 height 21
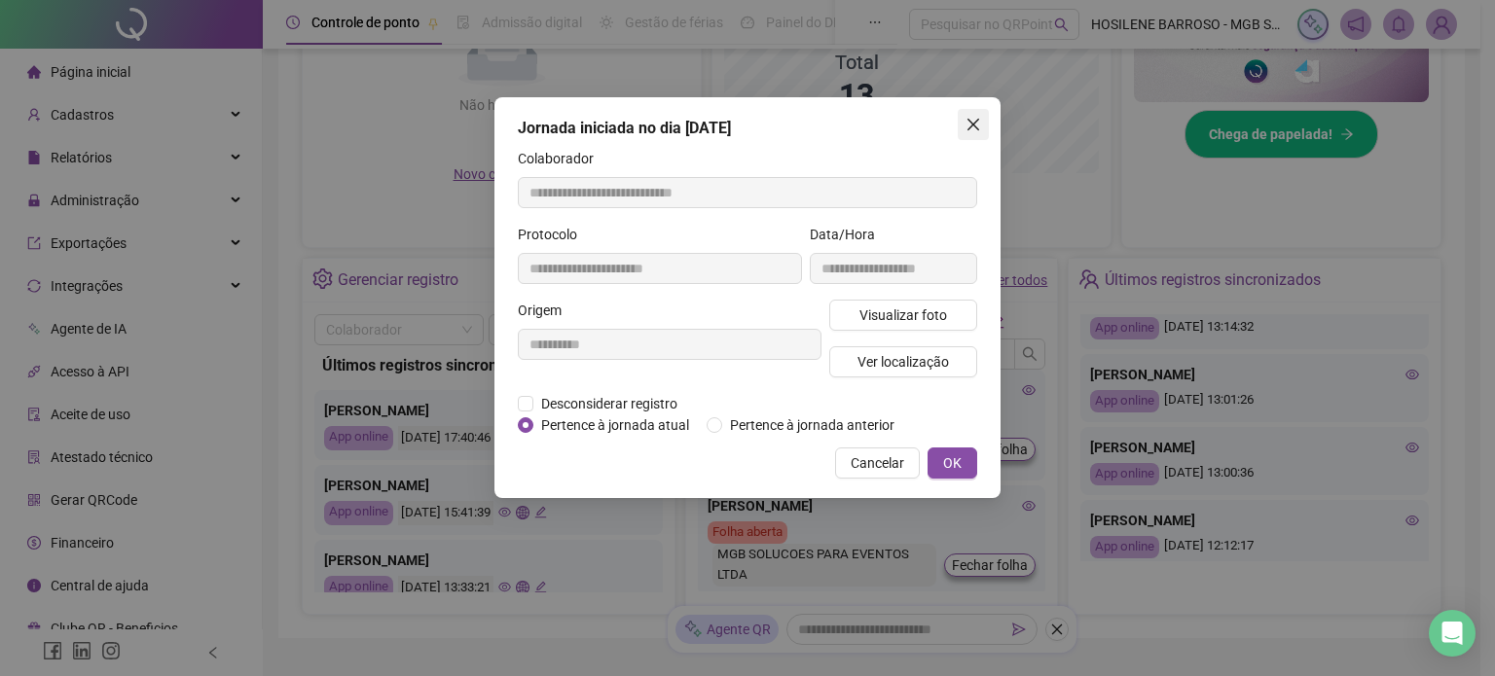
click at [969, 121] on icon "close" at bounding box center [973, 125] width 12 height 12
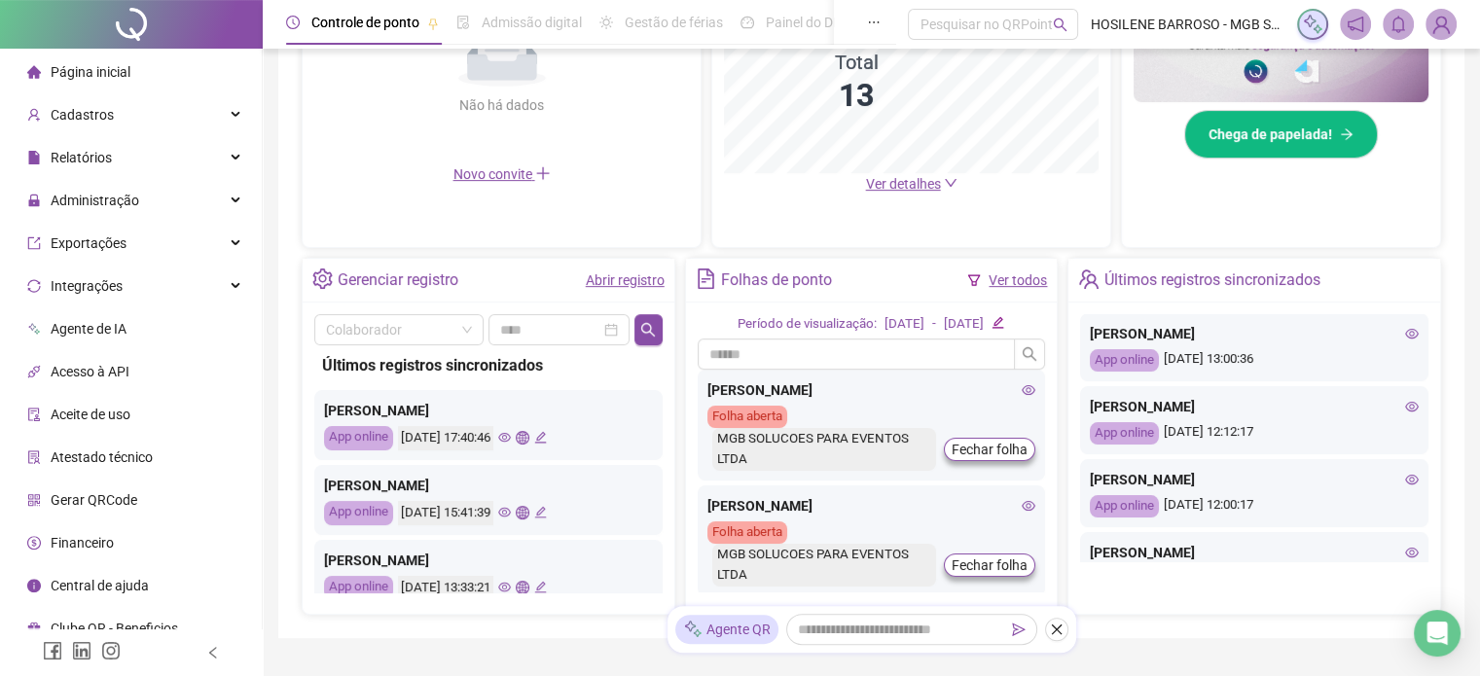
scroll to position [487, 0]
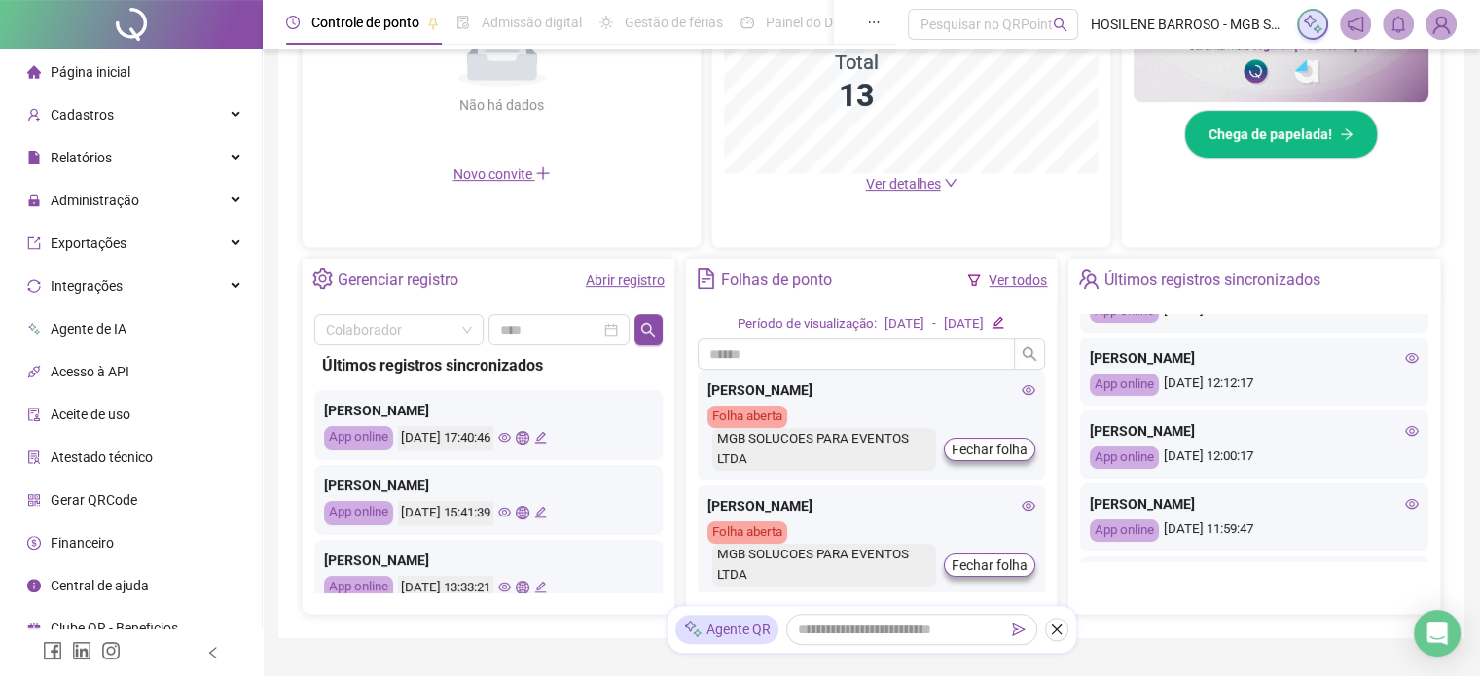
click at [1405, 426] on icon "eye" at bounding box center [1412, 431] width 14 height 10
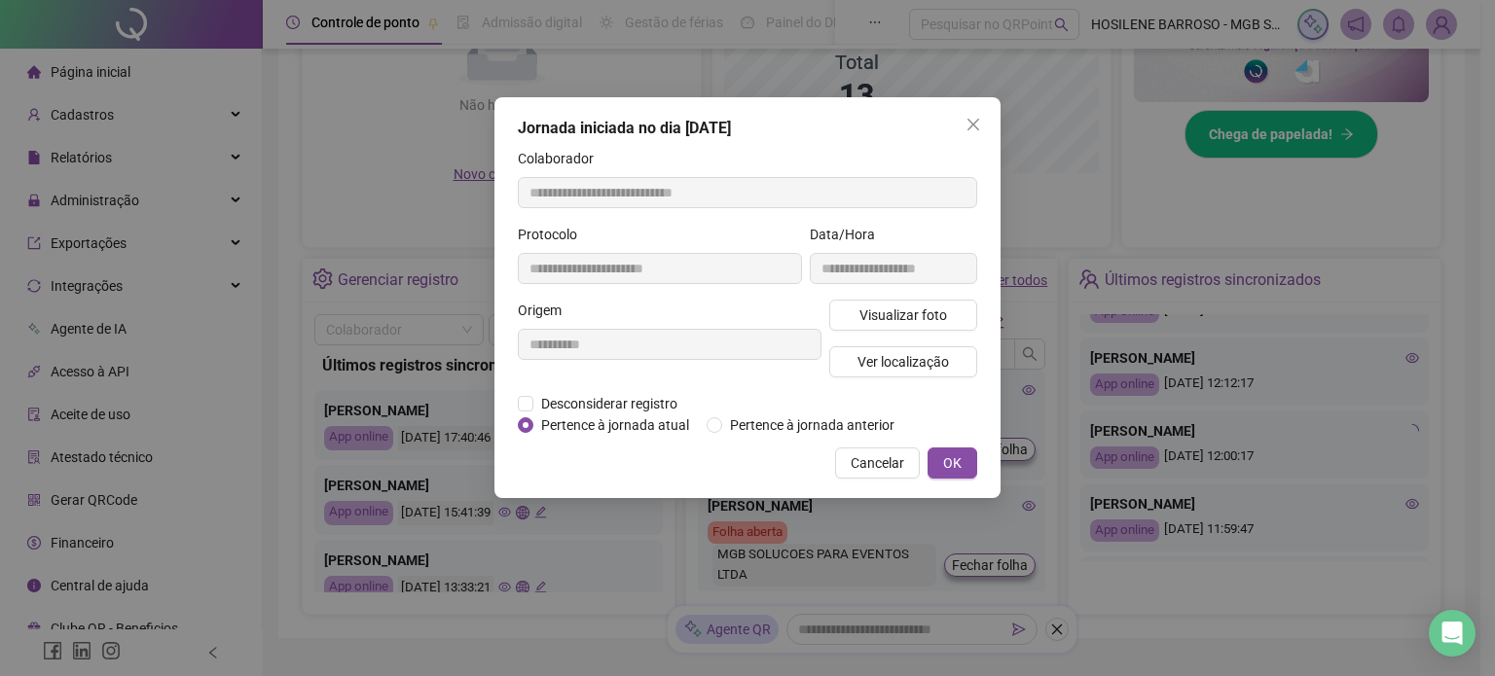
type input "**********"
click at [934, 314] on span "Visualizar foto" at bounding box center [903, 315] width 88 height 21
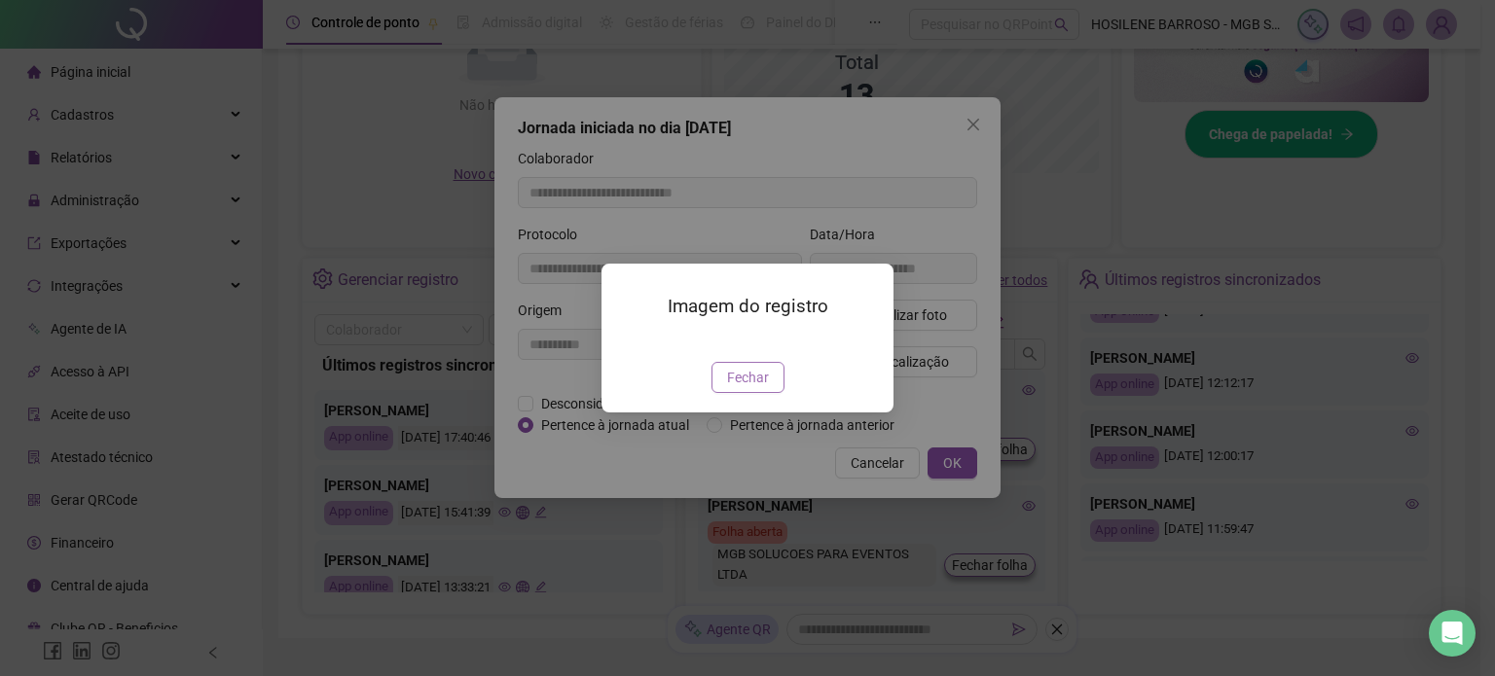
click at [753, 388] on span "Fechar" at bounding box center [748, 377] width 42 height 21
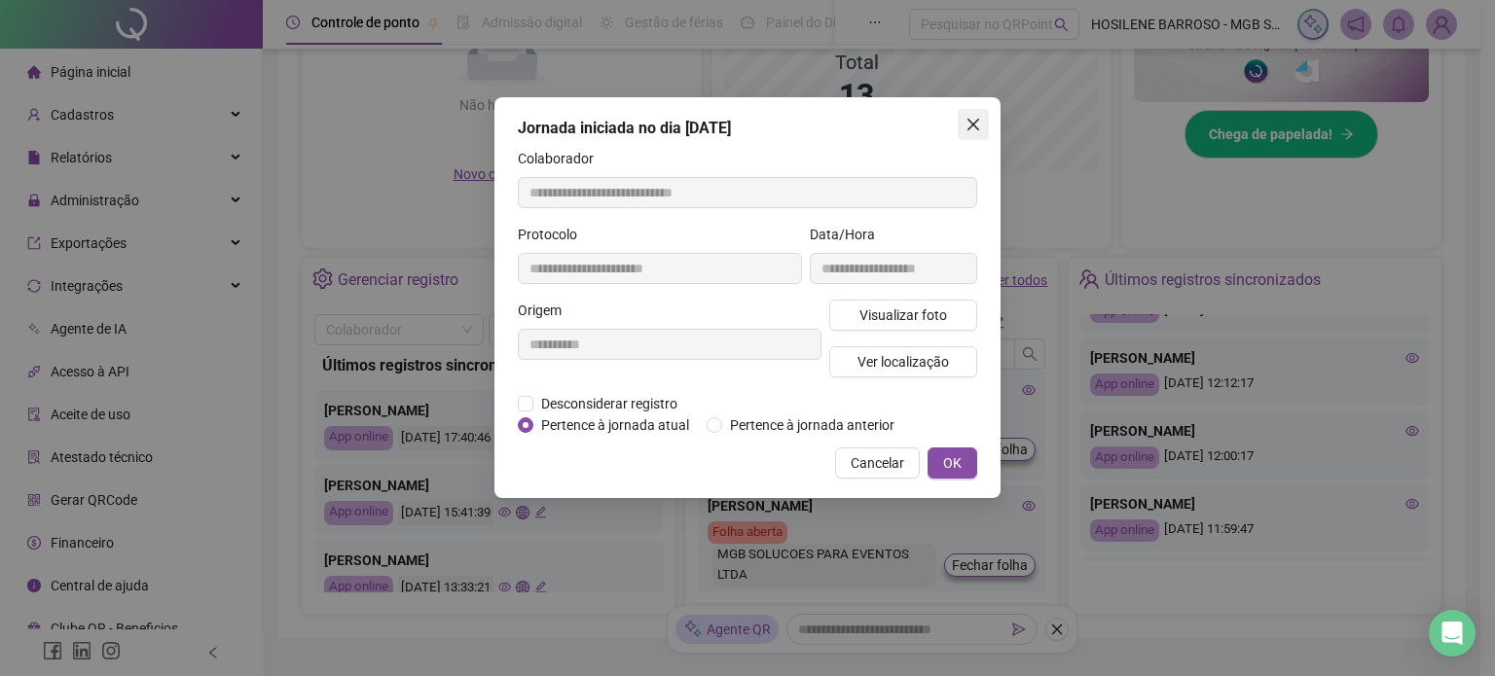
click at [983, 124] on span "Close" at bounding box center [972, 125] width 31 height 16
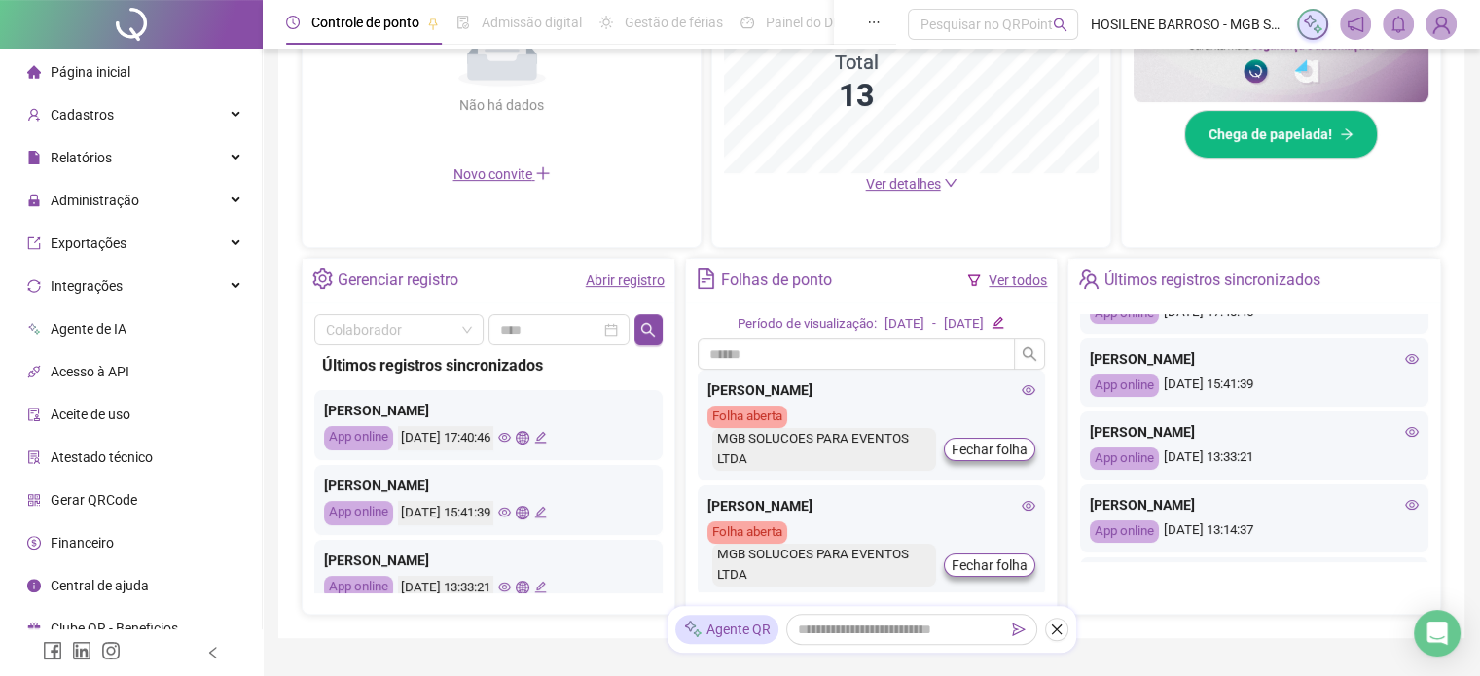
scroll to position [0, 0]
